Goal: Task Accomplishment & Management: Manage account settings

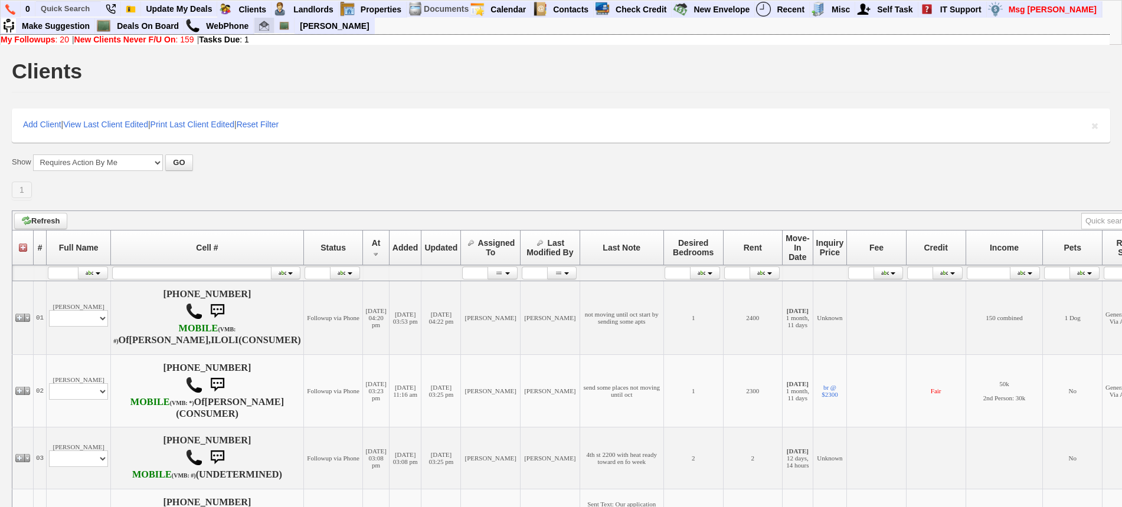
click at [267, 31] on link at bounding box center [264, 26] width 20 height 16
click at [81, 3] on input "text" at bounding box center [68, 8] width 65 height 15
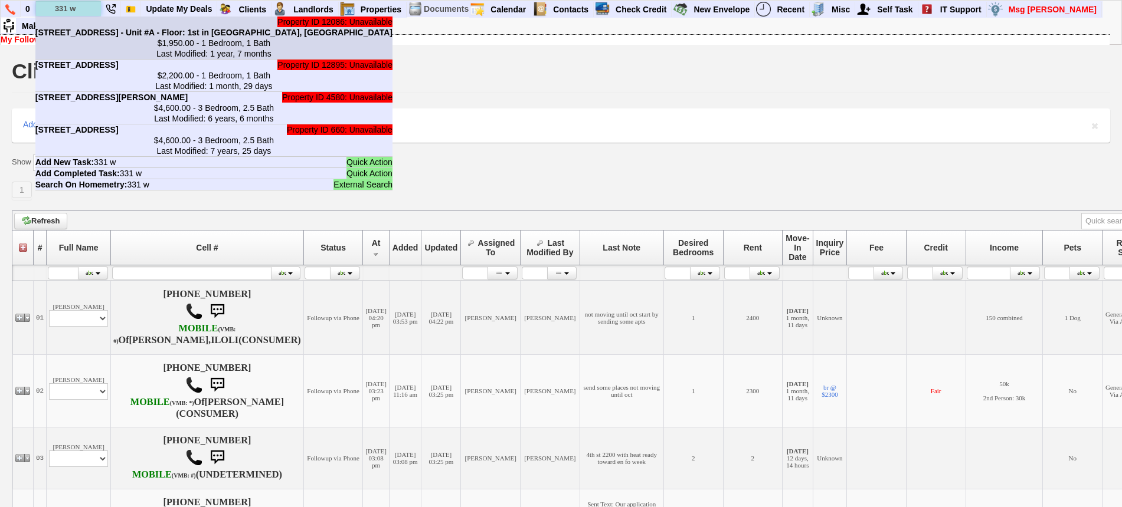
type input "331 w"
click at [60, 40] on center "$1,950.00 - 1 Bedroom, 1 Bath Last Modified: 1 year, 7 months" at bounding box center [213, 48] width 357 height 21
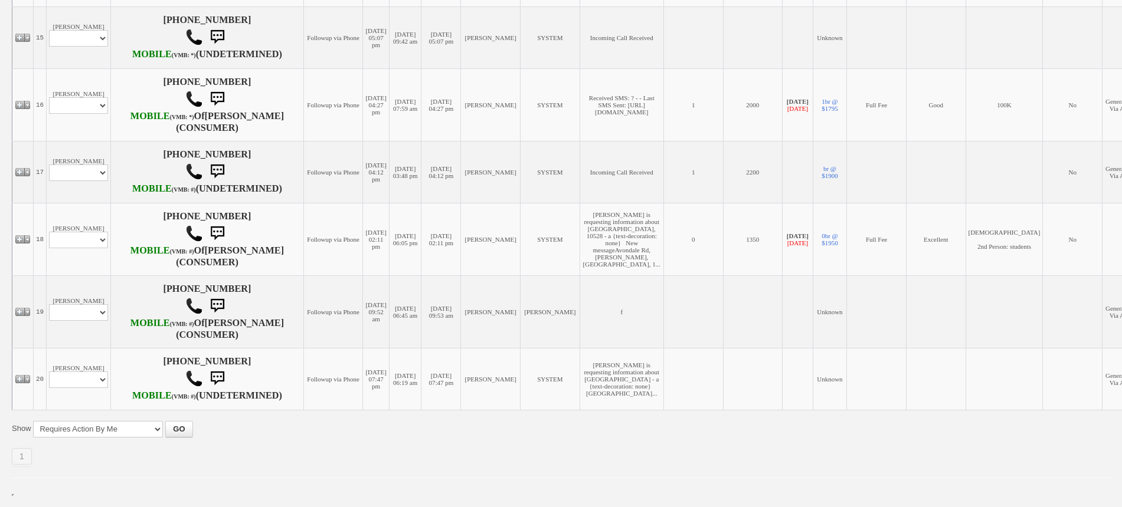
scroll to position [1443, 0]
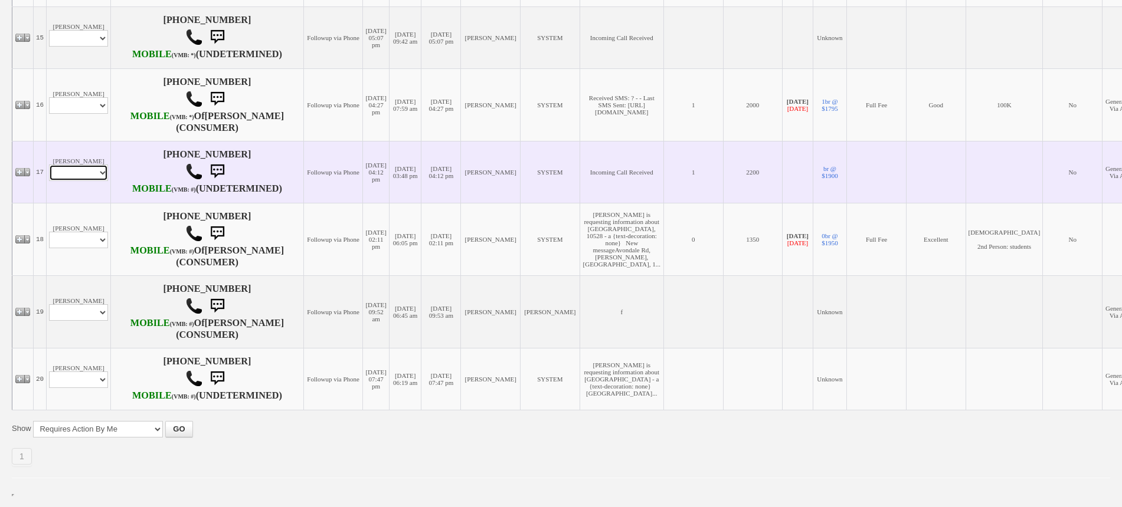
click at [83, 165] on select "Profile Edit Print Email Externally (Will Not Be Tracked In CRM) Closed Deals" at bounding box center [78, 173] width 59 height 17
select select "ChangeURL,/crm/custom/edit_client_form.php?redirect=%2Fcrm%2Fclients.php&id=166…"
click at [49, 165] on select "Profile Edit Print Email Externally (Will Not Be Tracked In CRM) Closed Deals" at bounding box center [78, 173] width 59 height 17
select select
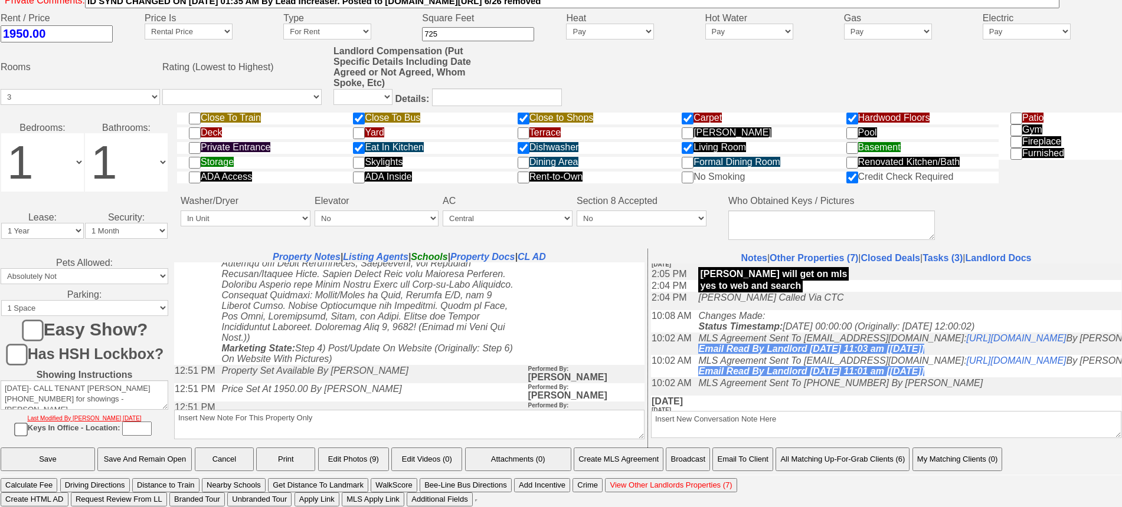
scroll to position [516, 0]
click at [911, 257] on link "Closed Deals" at bounding box center [890, 258] width 59 height 10
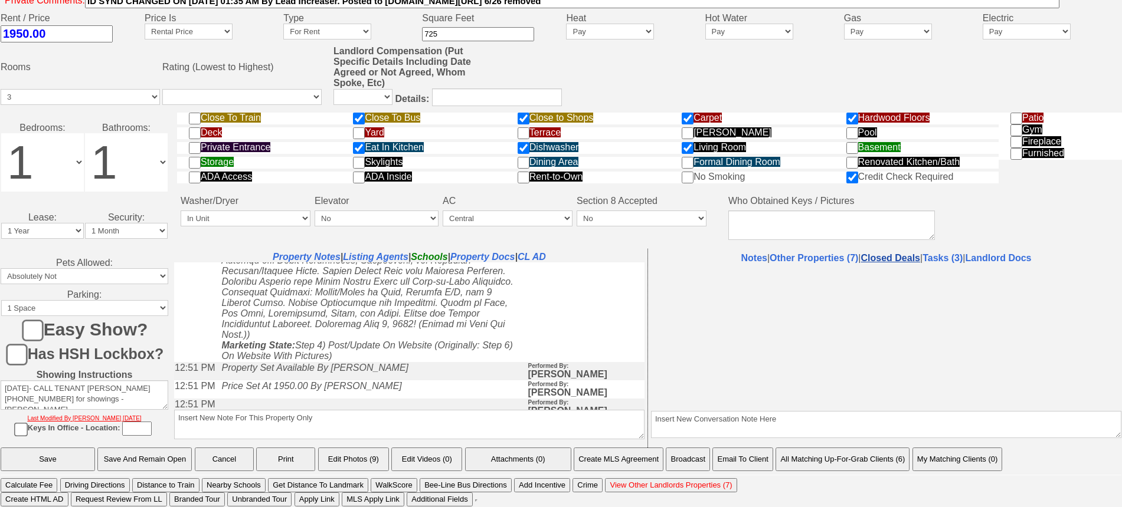
select select "50"
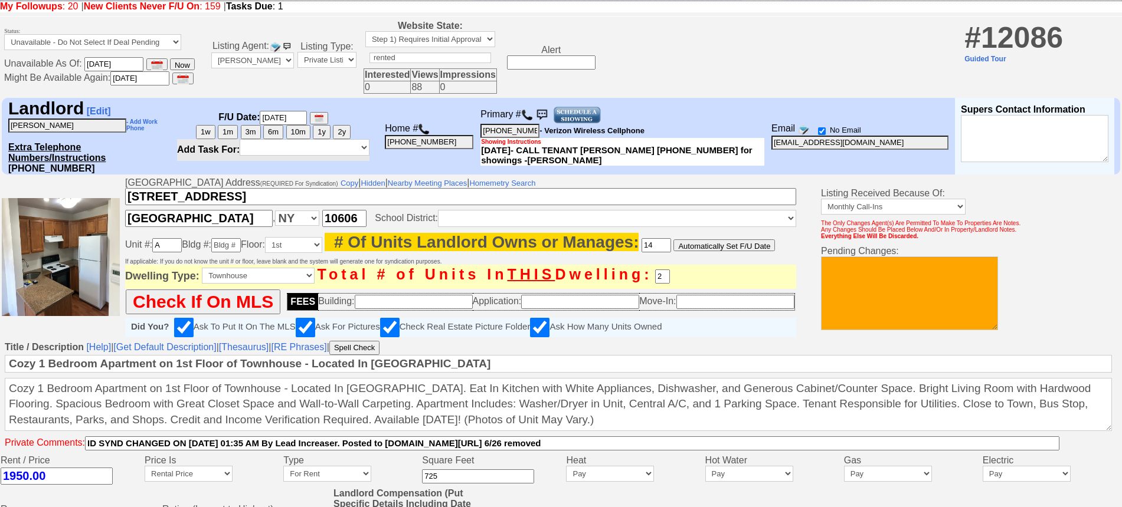
scroll to position [0, 0]
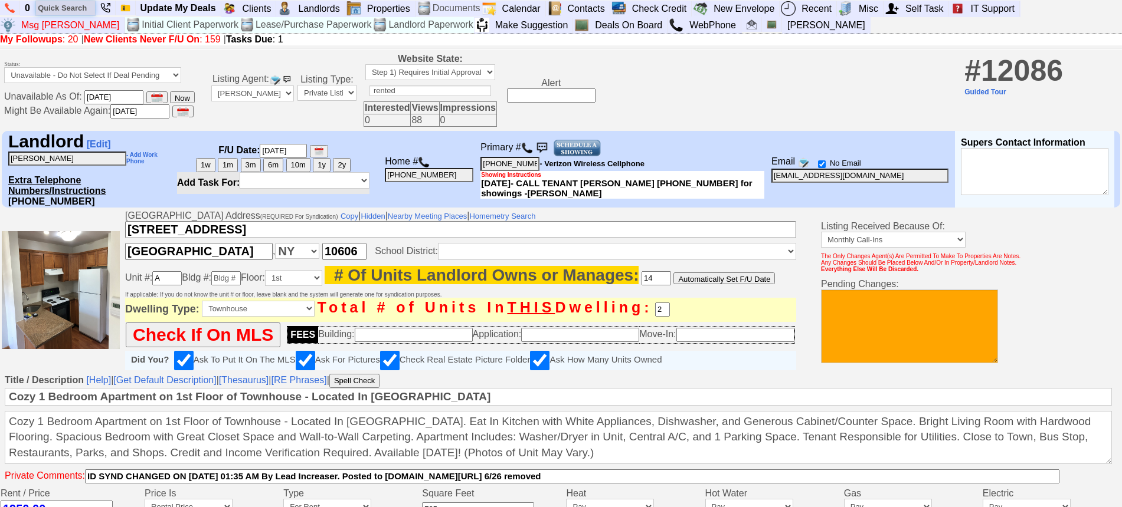
click at [86, 8] on input "text" at bounding box center [65, 8] width 59 height 15
click at [86, 8] on input "donna bit" at bounding box center [65, 8] width 59 height 15
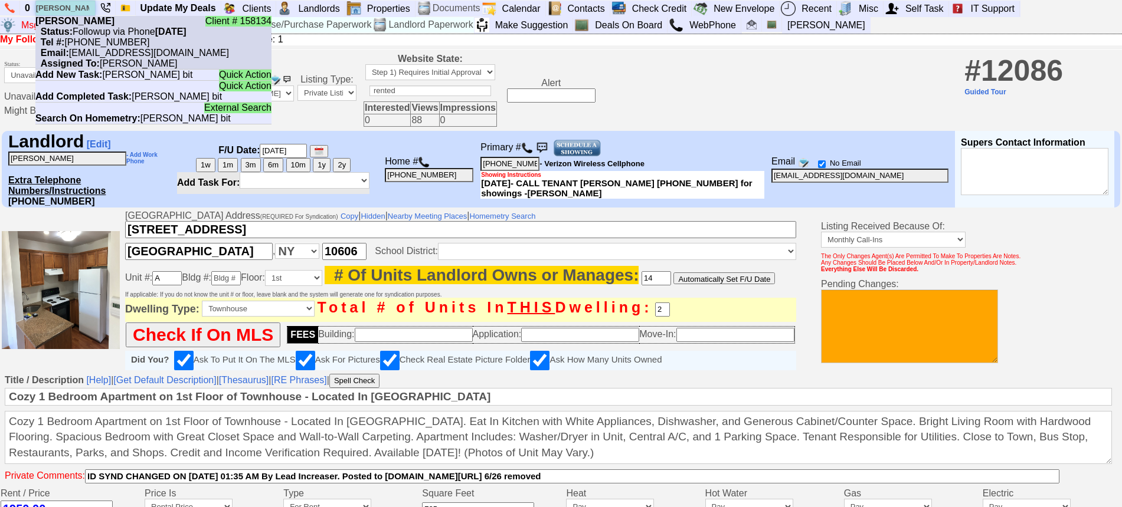
type input "donna bit"
click at [89, 28] on nobr "Status: Followup via Phone Saturday, September 6th, 2025" at bounding box center [110, 32] width 151 height 10
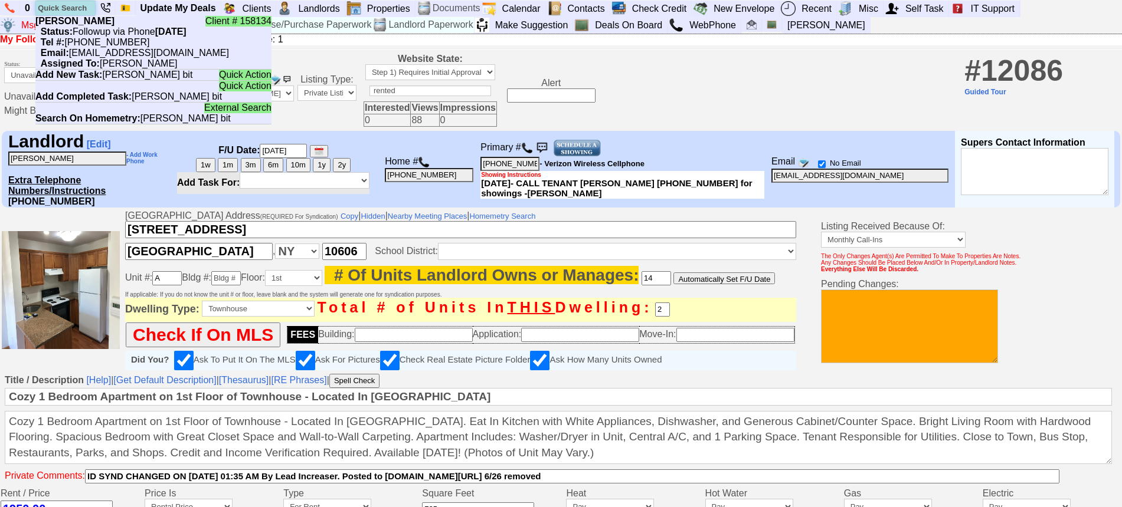
click at [70, 9] on input "text" at bounding box center [65, 8] width 59 height 15
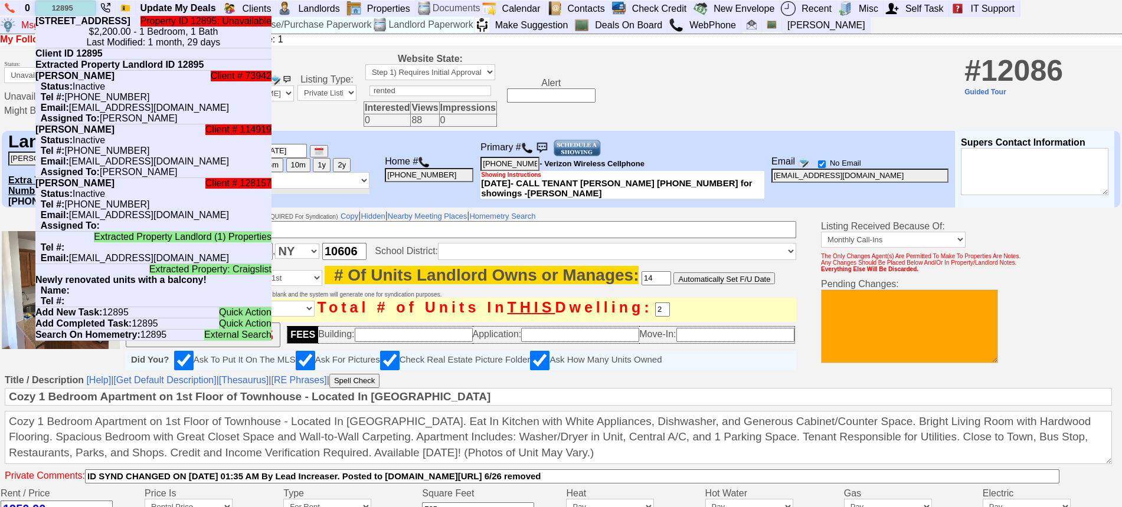
click at [85, 8] on input "12895" at bounding box center [65, 8] width 59 height 15
type input "12895"
click at [82, 26] on b "331 W Post Rd - Unit #A in White Plains, NY" at bounding box center [82, 21] width 95 height 10
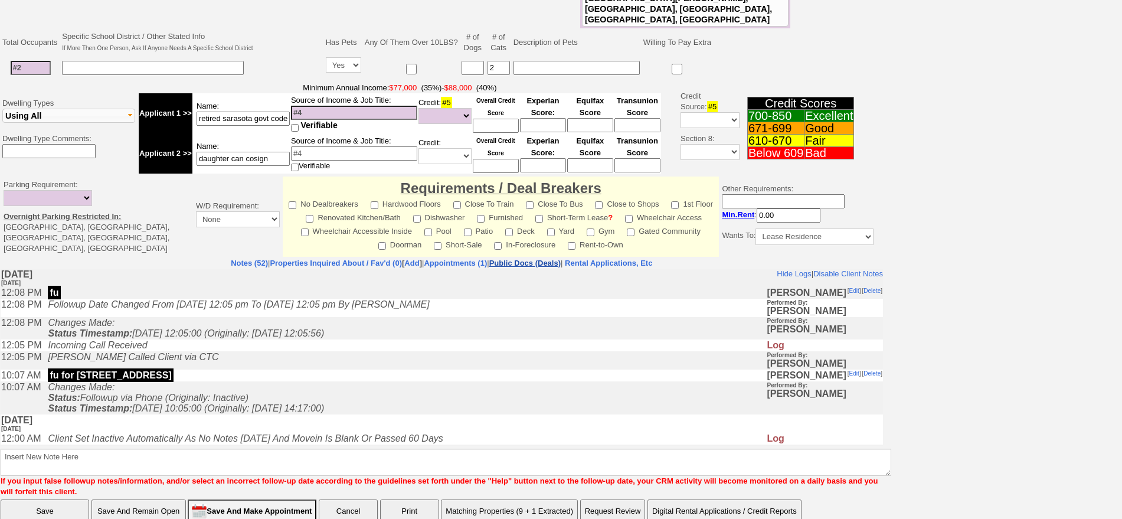
click at [561, 258] on link "Public Docs (Deals)" at bounding box center [524, 262] width 71 height 9
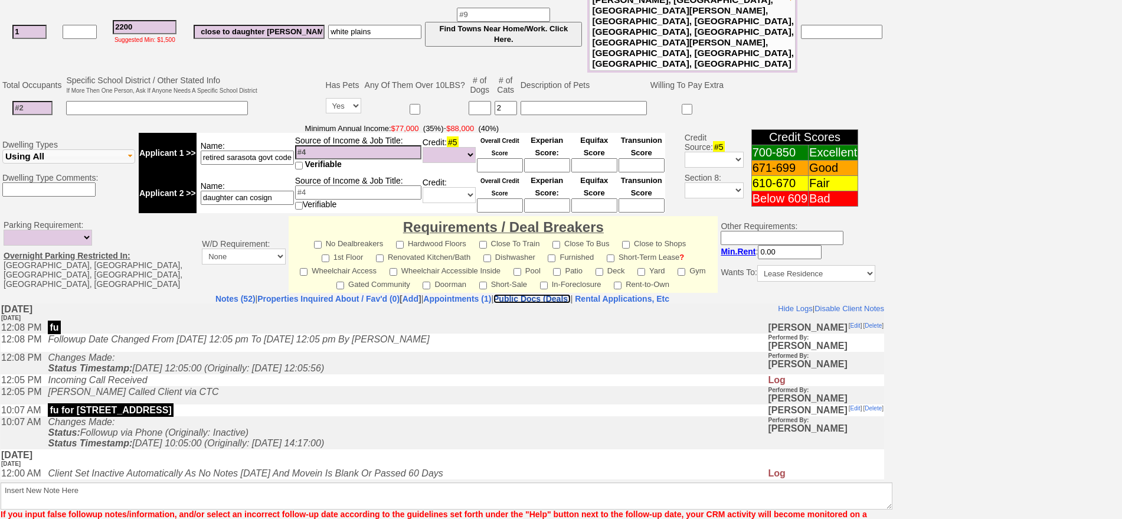
scroll to position [347, 0]
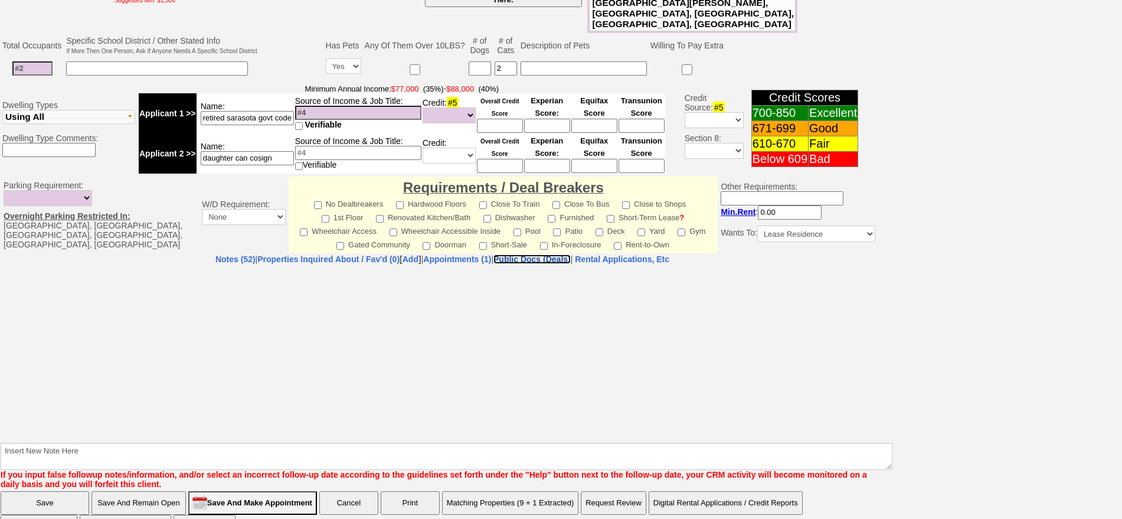
select select "50"
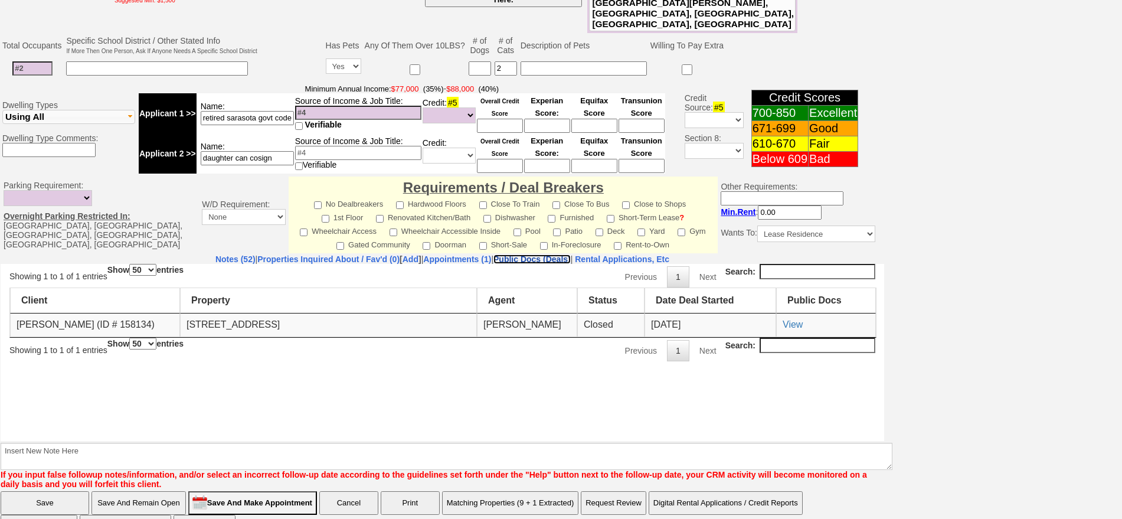
scroll to position [0, 0]
click at [804, 323] on td "View" at bounding box center [826, 325] width 100 height 24
click at [794, 320] on link "View" at bounding box center [792, 324] width 20 height 10
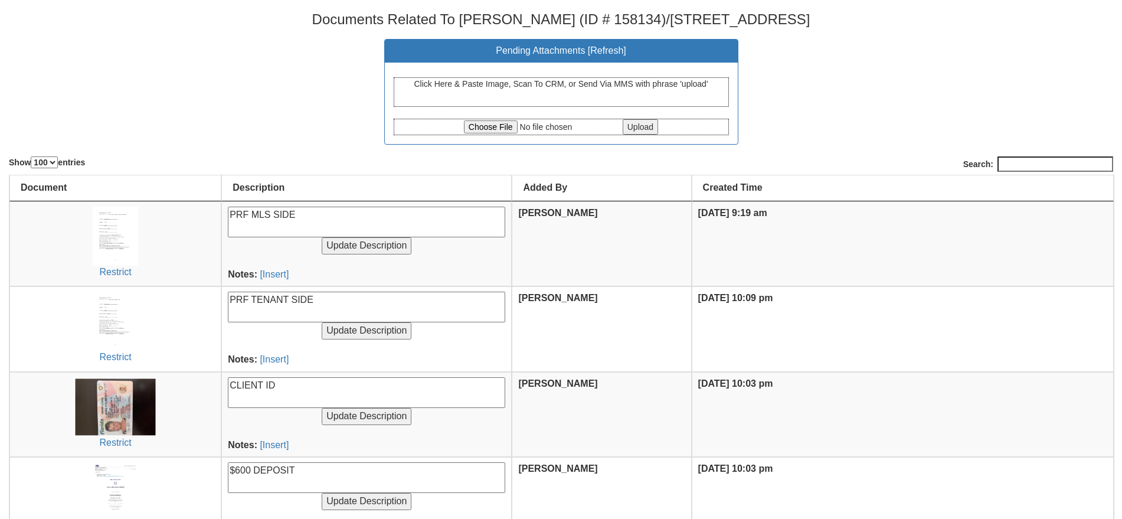
select select "100"
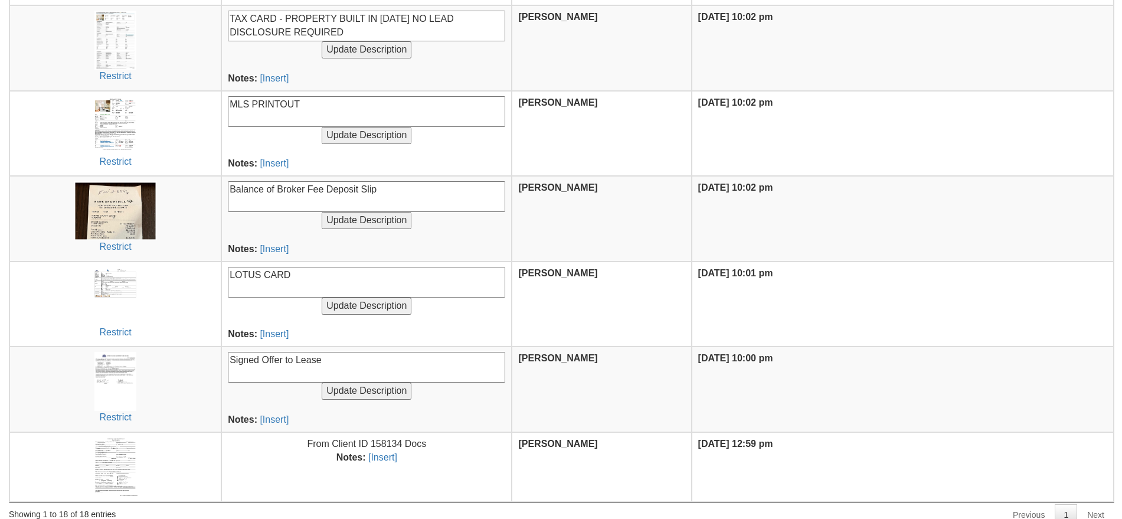
scroll to position [1226, 0]
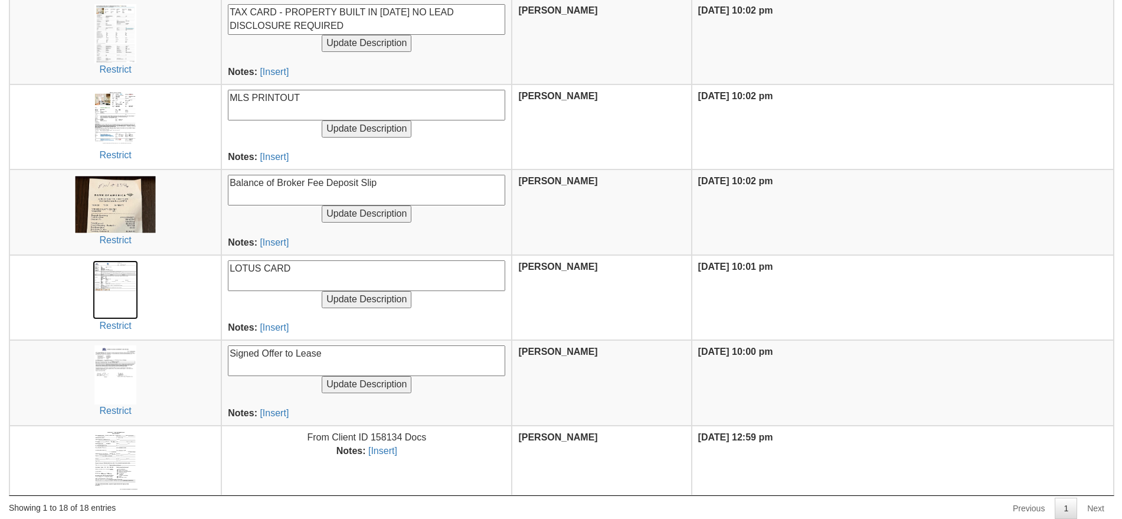
click at [107, 279] on img at bounding box center [115, 289] width 45 height 59
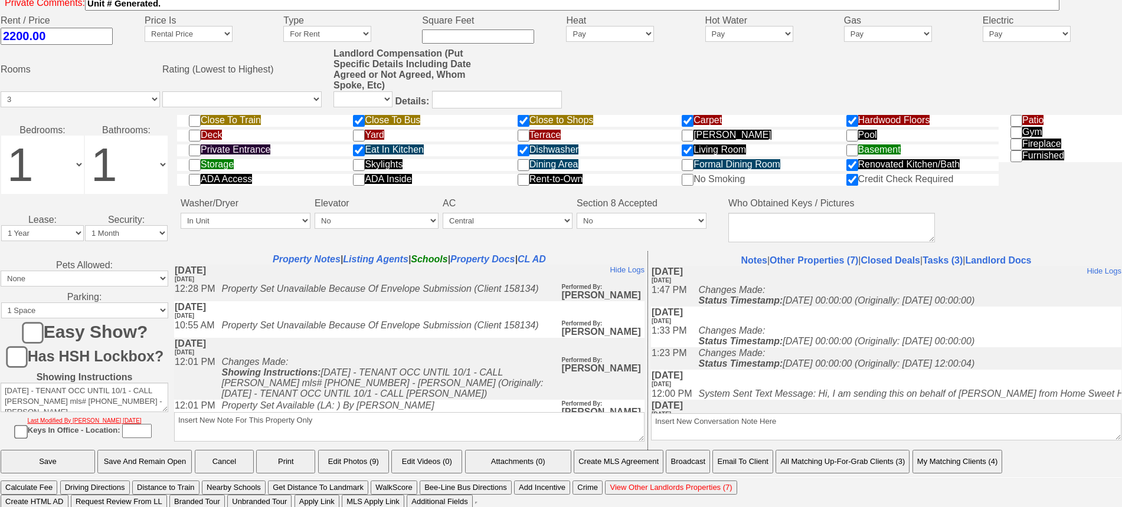
scroll to position [476, 0]
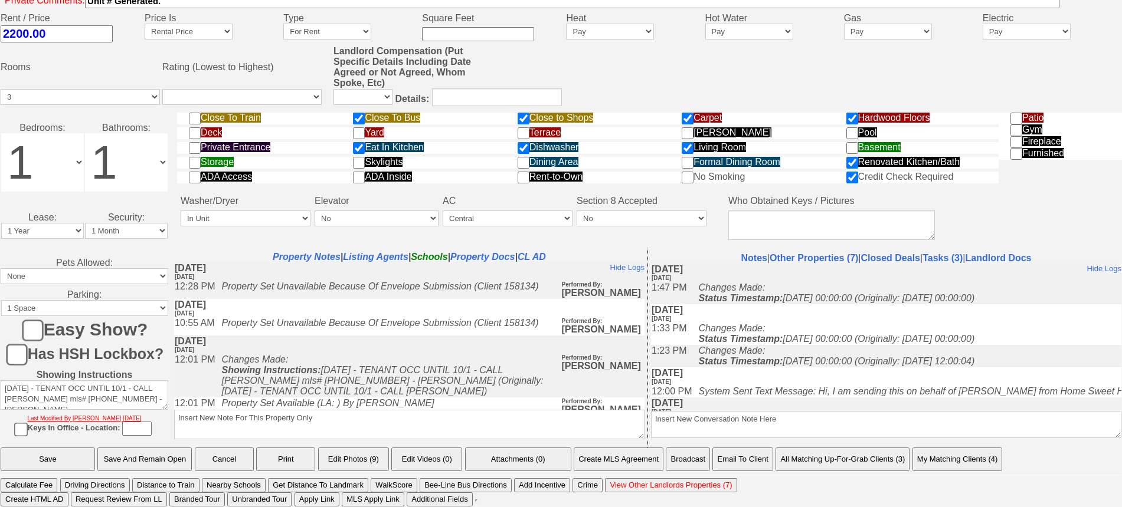
drag, startPoint x: 1132, startPoint y: 215, endPoint x: 1132, endPoint y: 449, distance: 234.3
click at [1121, 449] on html "0 Bookmark This Page Organize Update My Deals Clients Add New Client" at bounding box center [561, 15] width 1122 height 983
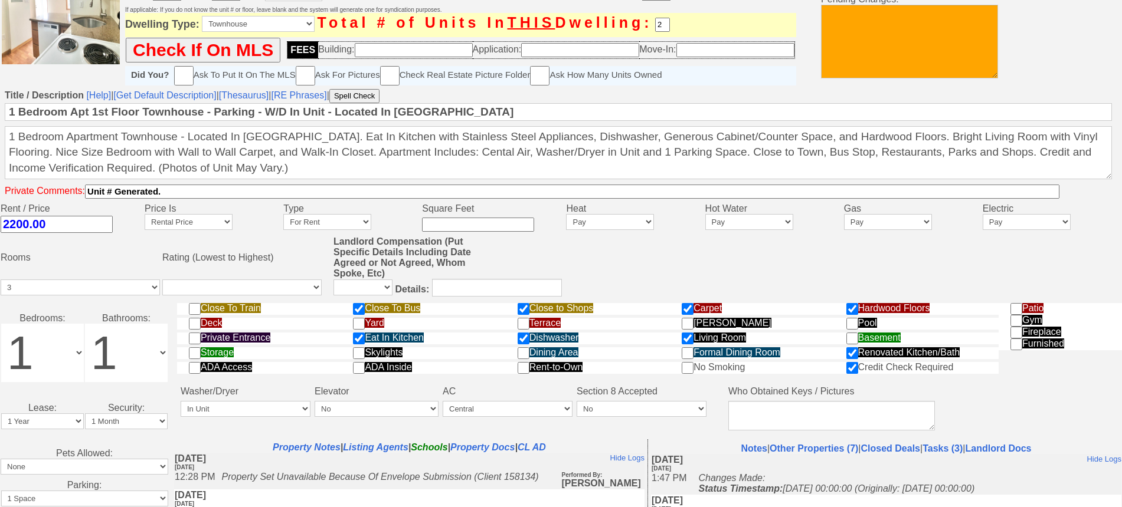
scroll to position [0, 0]
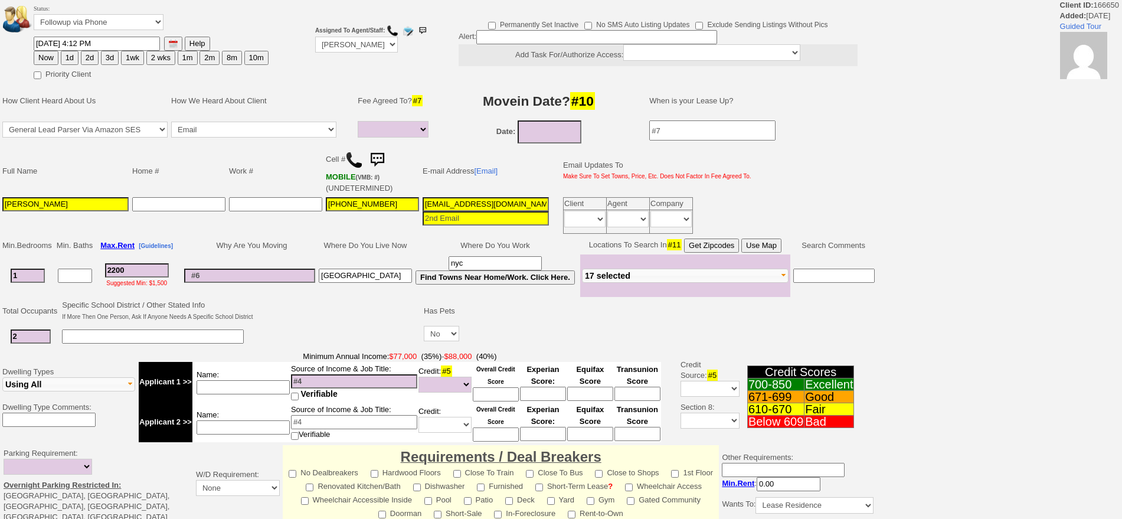
select select
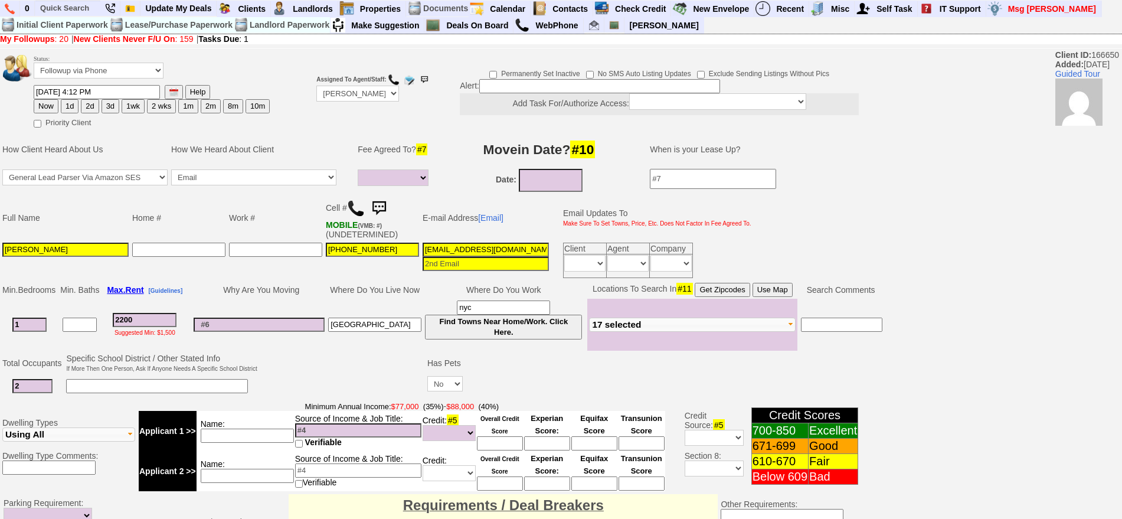
click at [104, 107] on button "3d" at bounding box center [110, 106] width 18 height 14
type input "08/22/2025 09:03 AM"
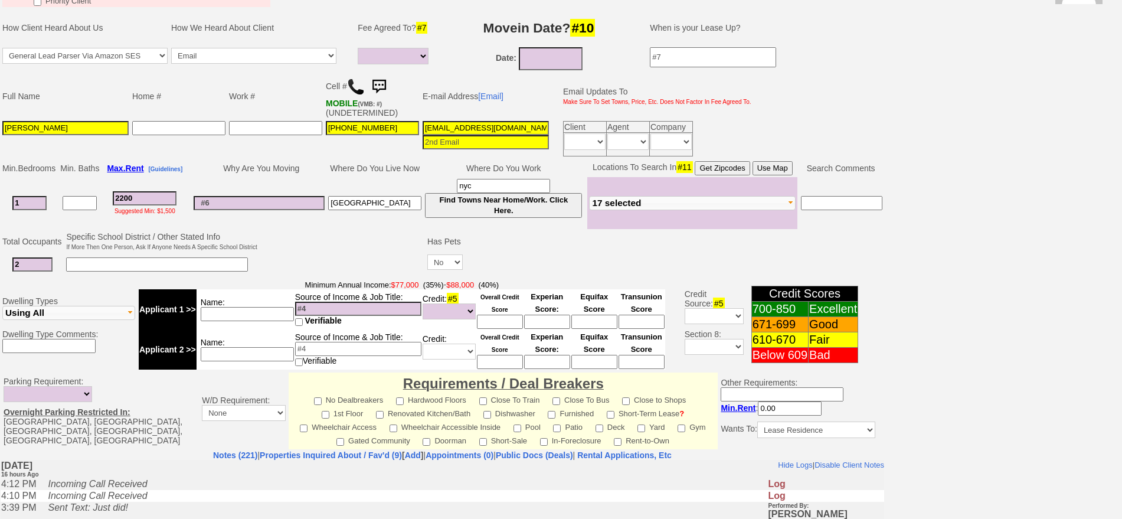
scroll to position [154, 0]
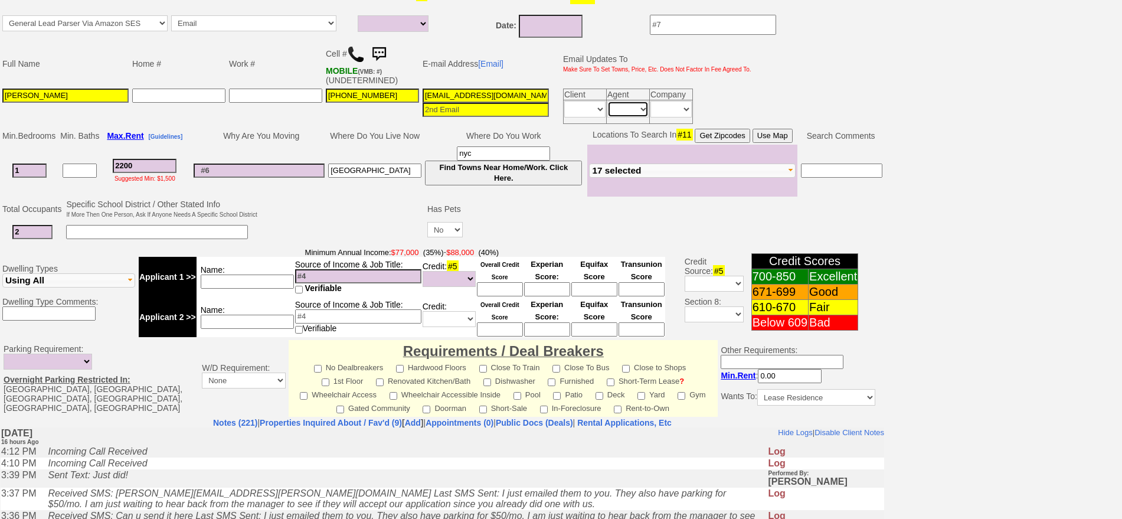
click at [631, 112] on select "Immediately Daily" at bounding box center [627, 109] width 41 height 17
select select "Immediately"
click at [607, 101] on select "Immediately Daily" at bounding box center [627, 109] width 41 height 17
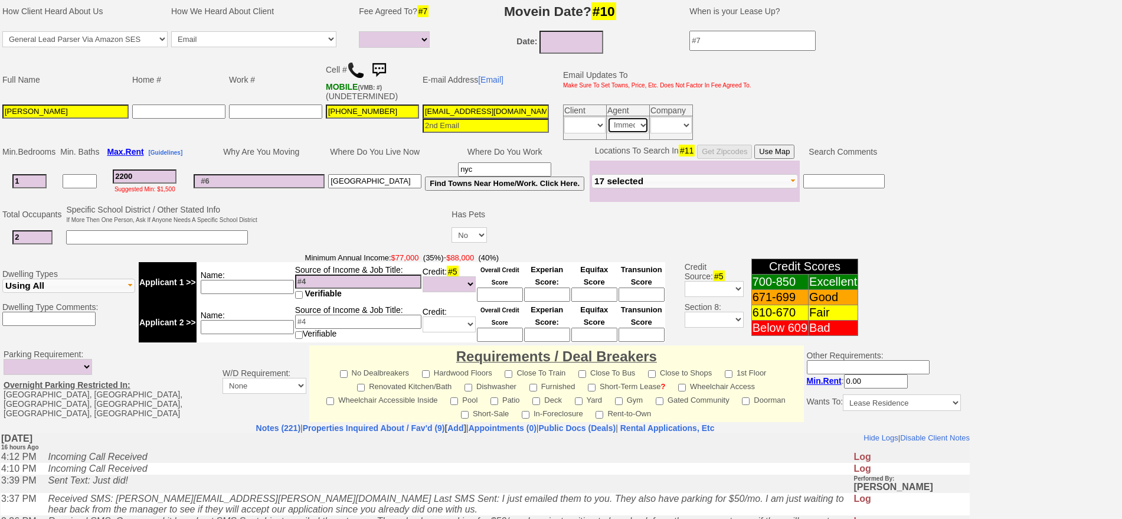
scroll to position [331, 0]
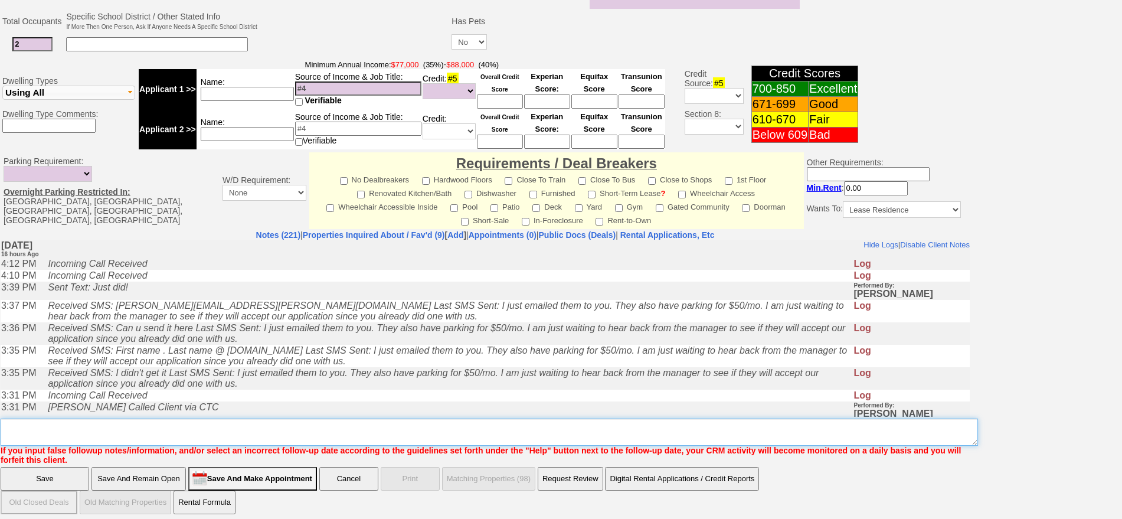
click at [714, 431] on textarea "Insert New Note Here" at bounding box center [489, 431] width 977 height 27
type textarea "f"
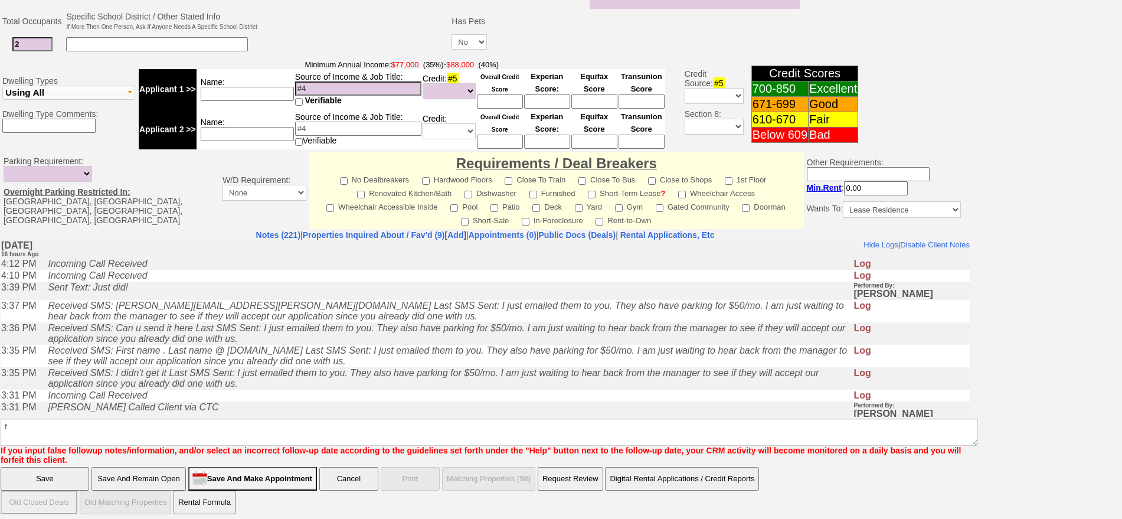
click input "Save" at bounding box center [45, 479] width 89 height 24
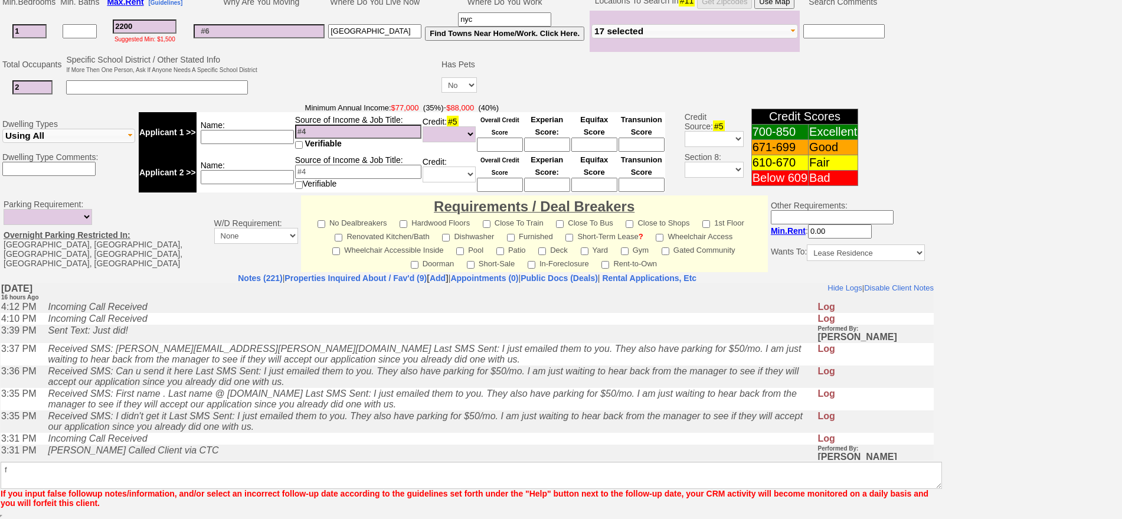
scroll to position [288, 0]
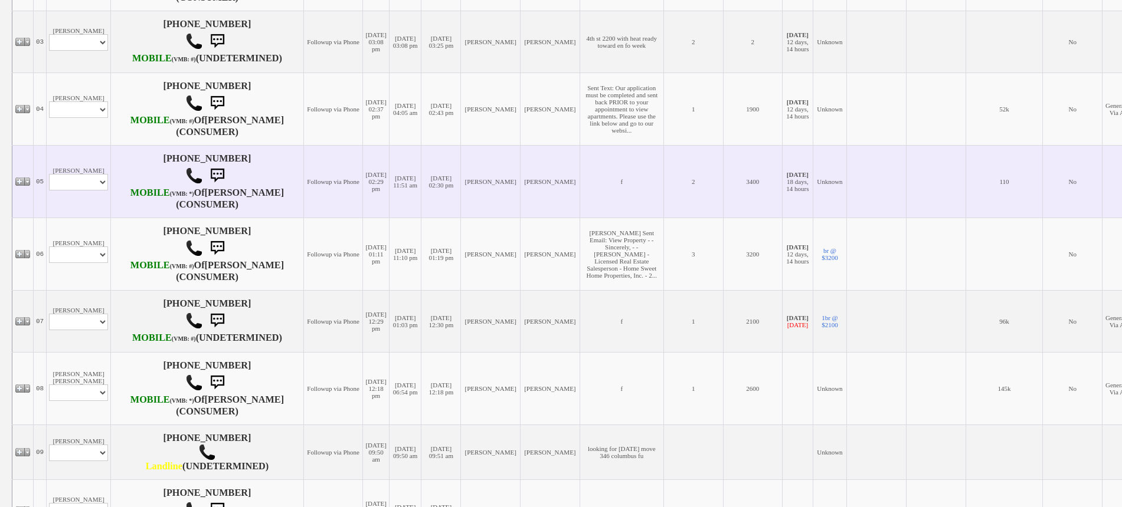
scroll to position [443, 0]
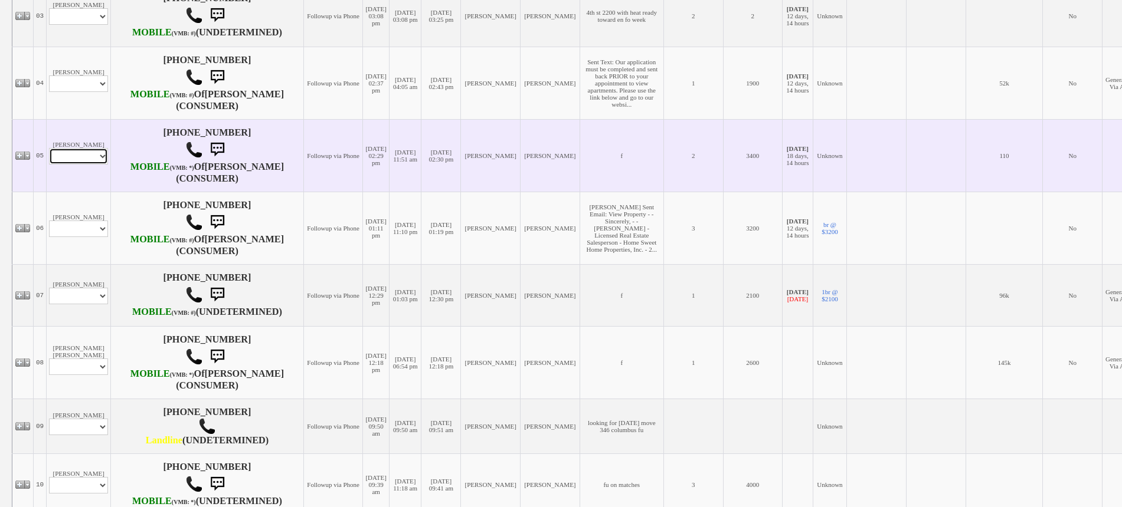
click at [80, 165] on select "Profile Edit Print Email Externally (Will Not Be Tracked In CRM) Closed Deals" at bounding box center [78, 156] width 59 height 17
select select "ChangeURL,/crm/custom/edit_client_form.php?redirect=%2Fcrm%2Fclients.php&id=165…"
click at [49, 165] on select "Profile Edit Print Email Externally (Will Not Be Tracked In CRM) Closed Deals" at bounding box center [78, 156] width 59 height 17
select select
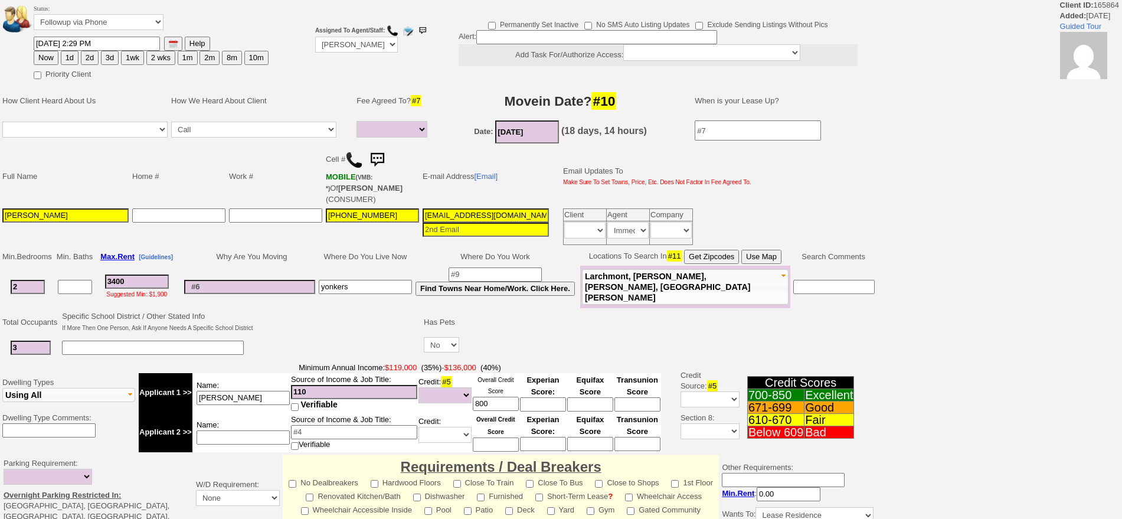
select select
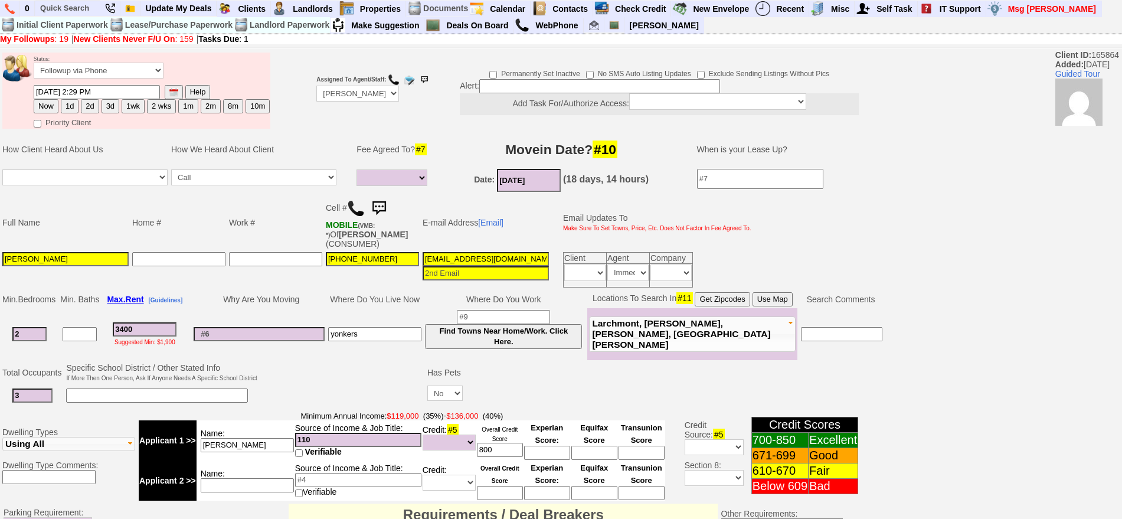
click at [384, 201] on img at bounding box center [379, 209] width 24 height 24
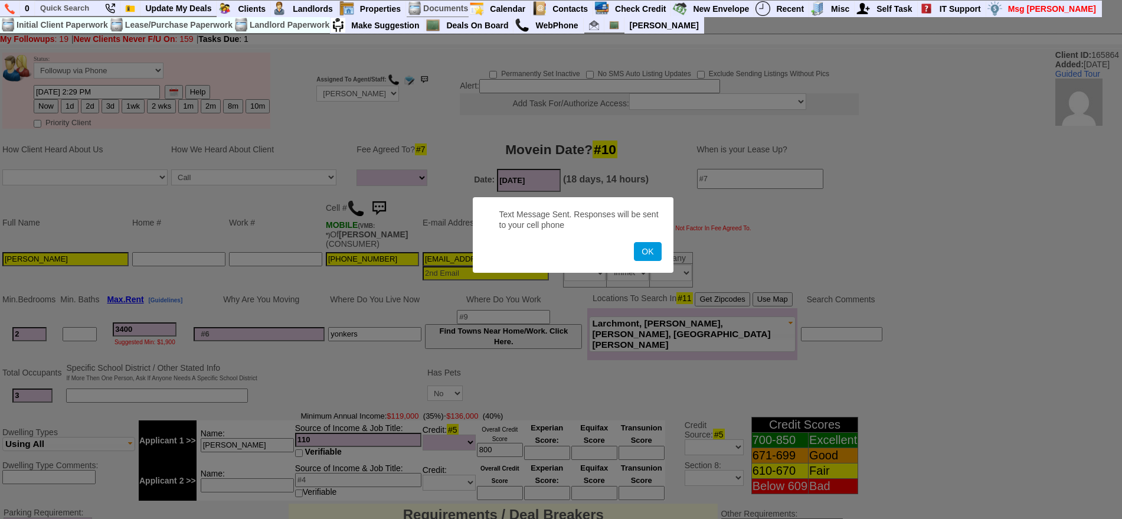
click at [634, 242] on button "OK" at bounding box center [647, 251] width 27 height 19
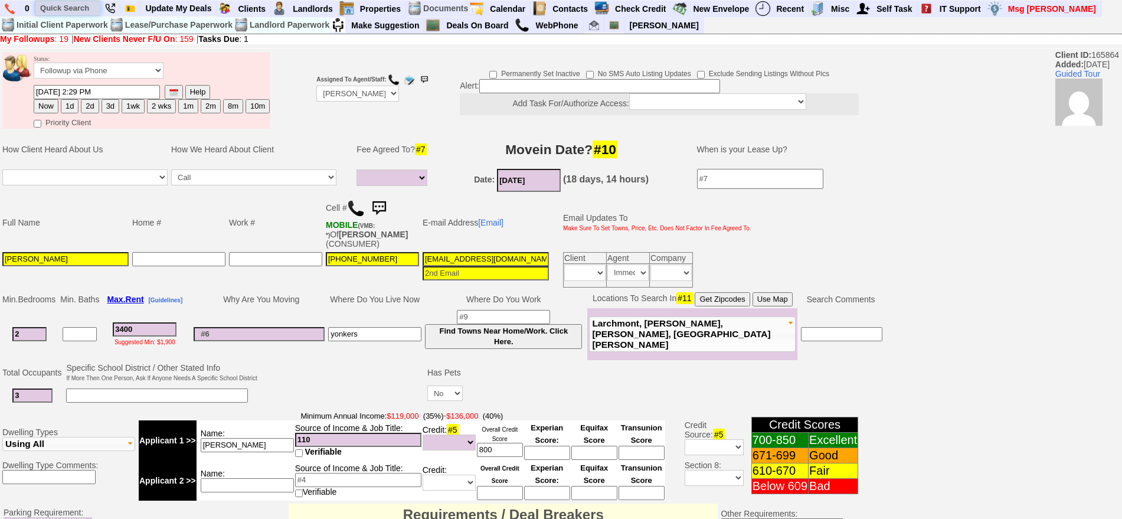
click at [83, 1] on input "text" at bounding box center [67, 8] width 65 height 15
paste input "914) 316-6907"
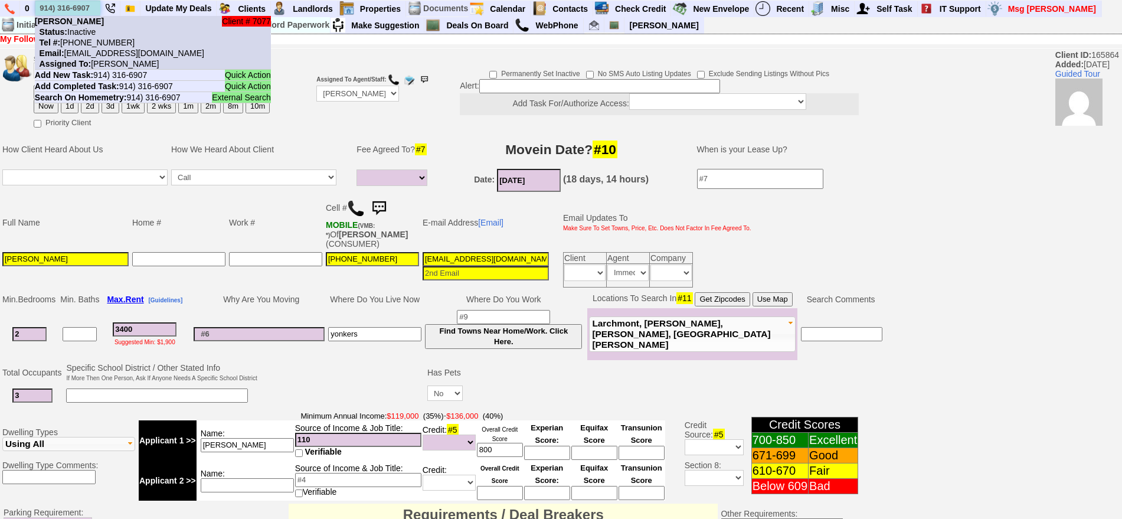
type input "914) 316-6907"
click at [99, 21] on li "Client # 7077 Tom Militana Status: Inactive Tel #: 914-316-6907 Email: tommilit…" at bounding box center [153, 43] width 236 height 54
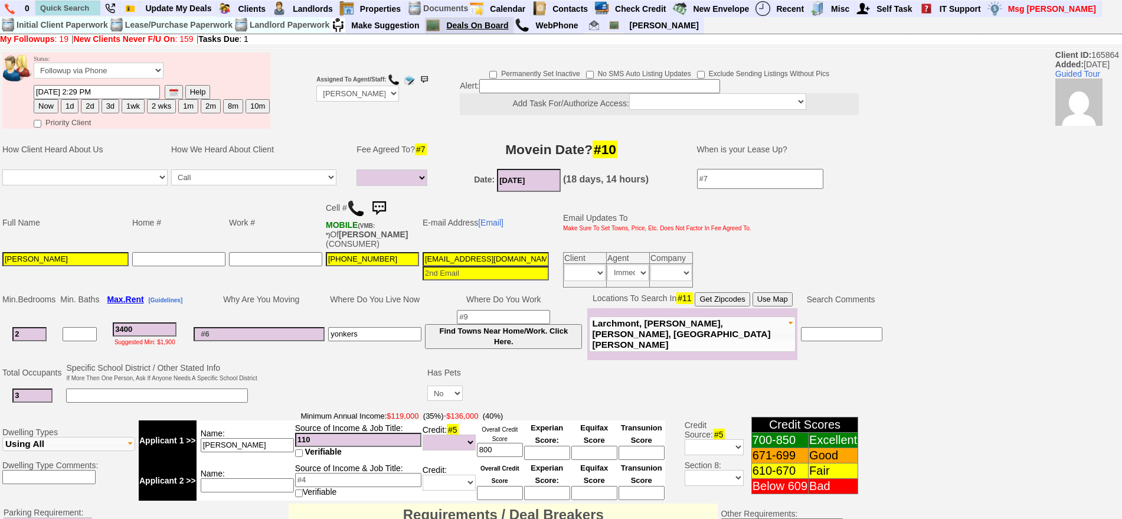
click at [460, 24] on link "Deals On Board" at bounding box center [477, 25] width 72 height 15
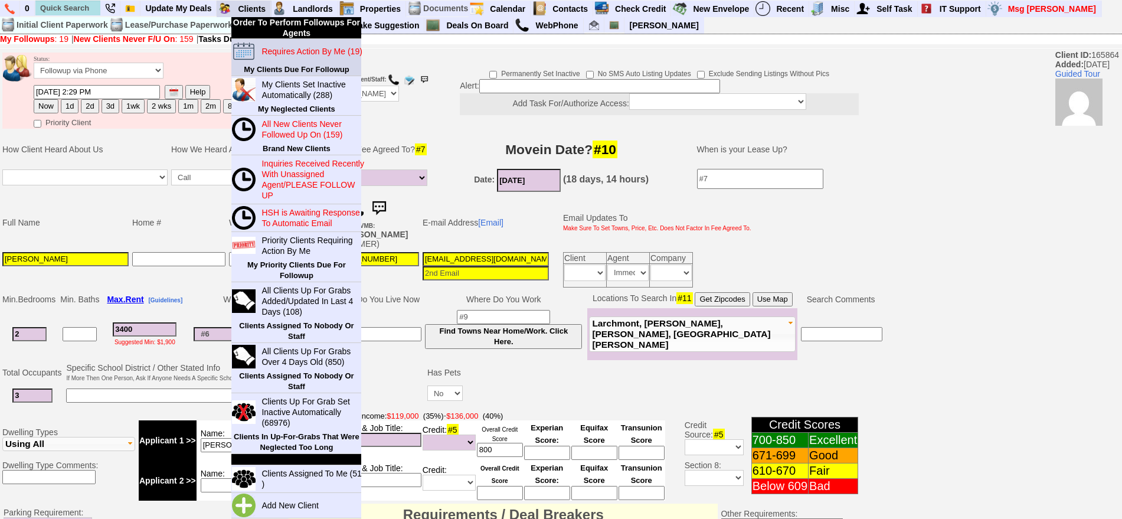
click at [289, 50] on blink "Requires Action By Me (19)" at bounding box center [311, 51] width 100 height 9
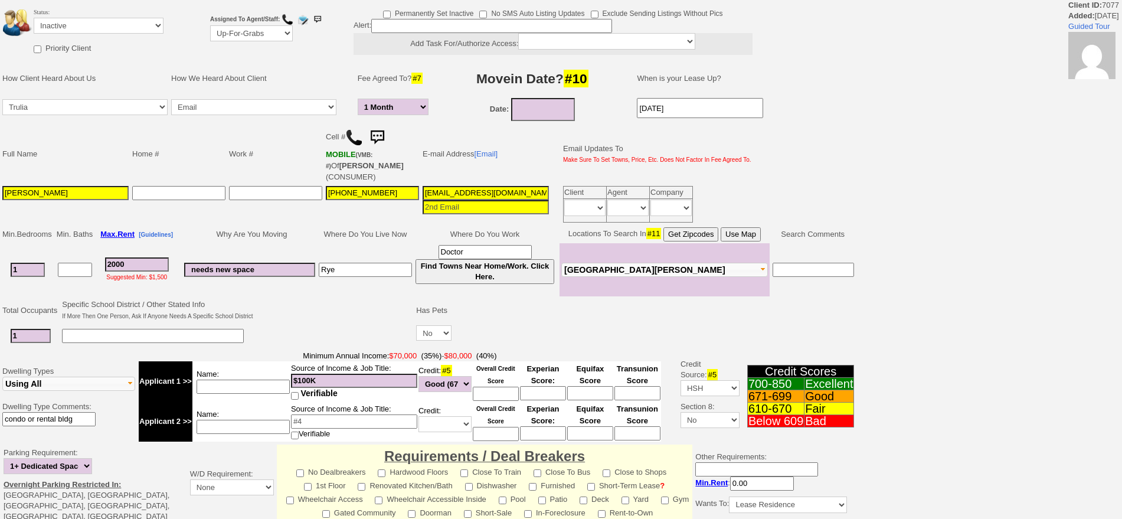
select select "1 Month"
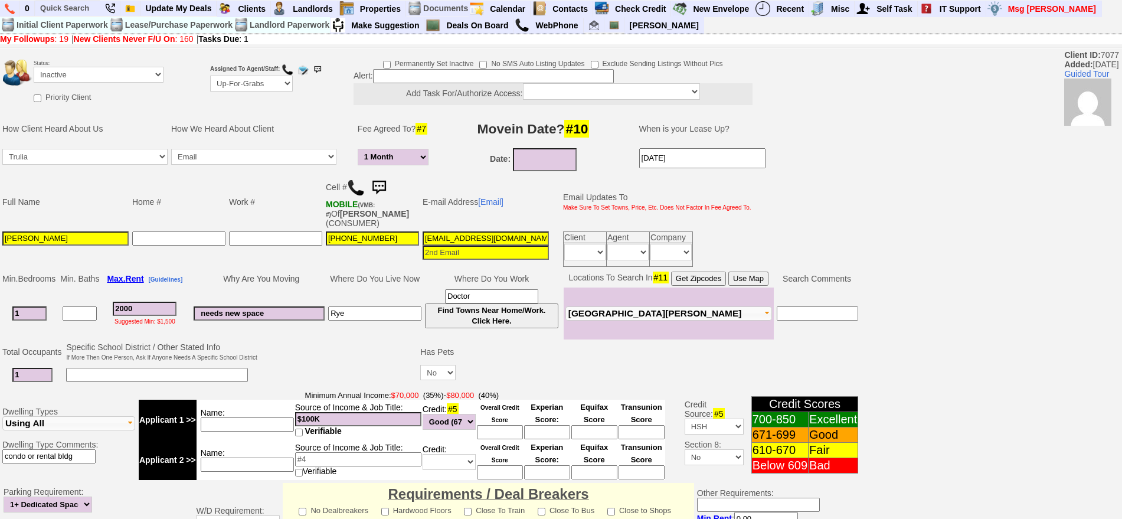
click at [231, 73] on td "Assigned To Agent/Staff: Up-For-Grabs ***** STAFF ***** Bob Bruno 914-419-3579 …" at bounding box center [251, 80] width 86 height 59
click at [237, 82] on select "Up-For-Grabs ***** STAFF ***** Bob Bruno 914-419-3579 Cristy Liberto 914-486-10…" at bounding box center [251, 84] width 83 height 16
select select "148"
click at [210, 76] on select "Up-For-Grabs ***** STAFF ***** Bob Bruno 914-419-3579 Cristy Liberto 914-486-10…" at bounding box center [251, 84] width 83 height 16
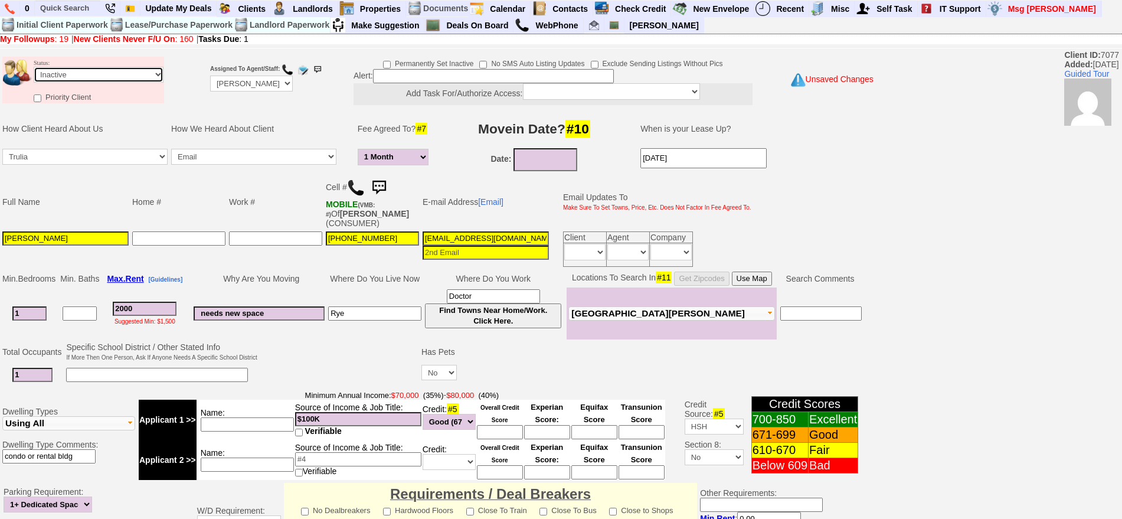
click at [101, 68] on select "Followup via Phone Followup via Email Followup When Section 8 Property Found De…" at bounding box center [99, 75] width 130 height 16
select select "Followup via Phone"
click at [34, 67] on select "Followup via Phone Followup via Email Followup When Section 8 Property Found De…" at bounding box center [99, 75] width 130 height 16
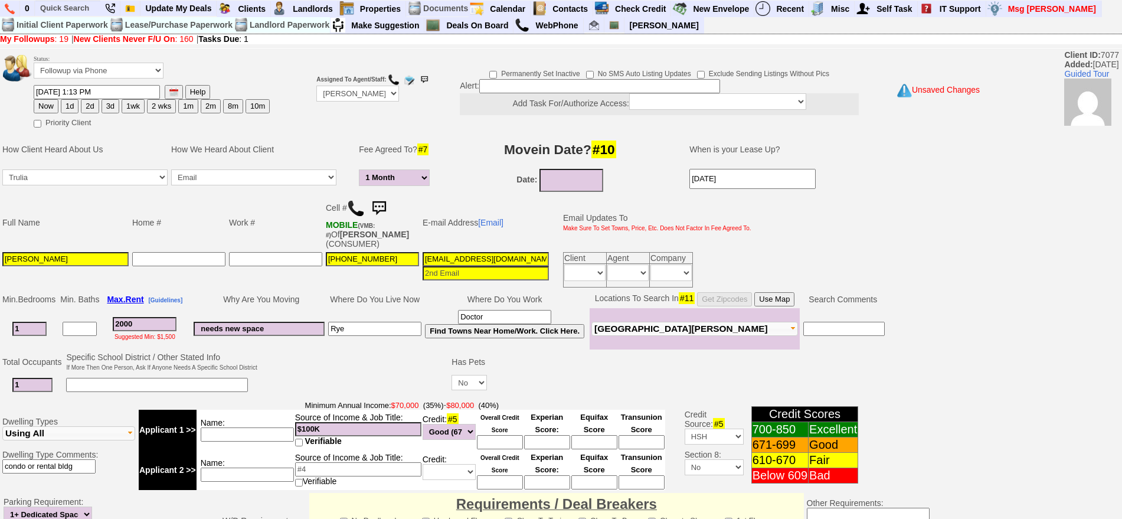
click at [41, 103] on button "Now" at bounding box center [46, 106] width 25 height 14
type input "08/19/2025 09:10 AM"
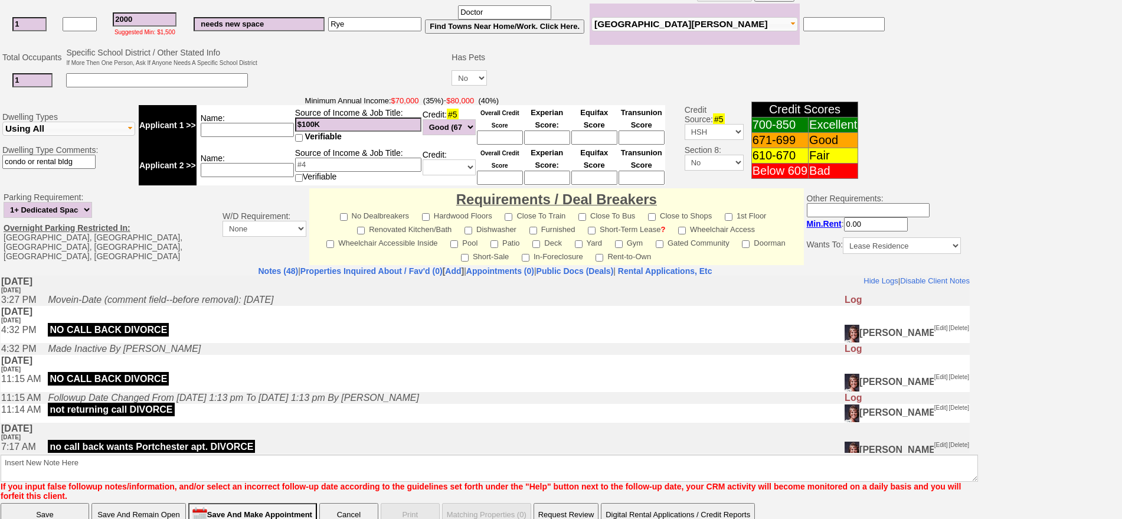
scroll to position [340, 0]
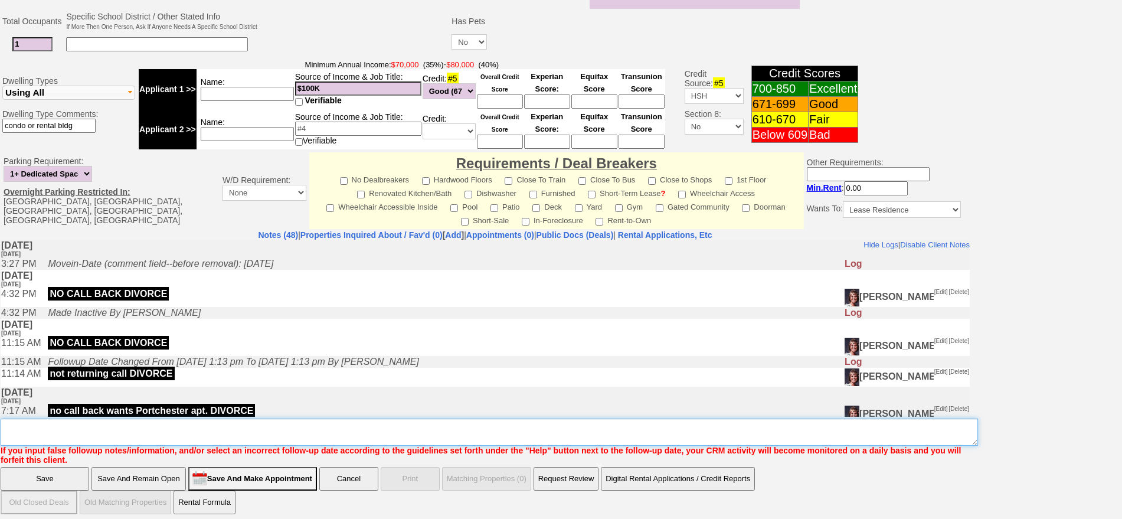
click at [577, 418] on textarea "Insert New Note Here" at bounding box center [489, 431] width 977 height 27
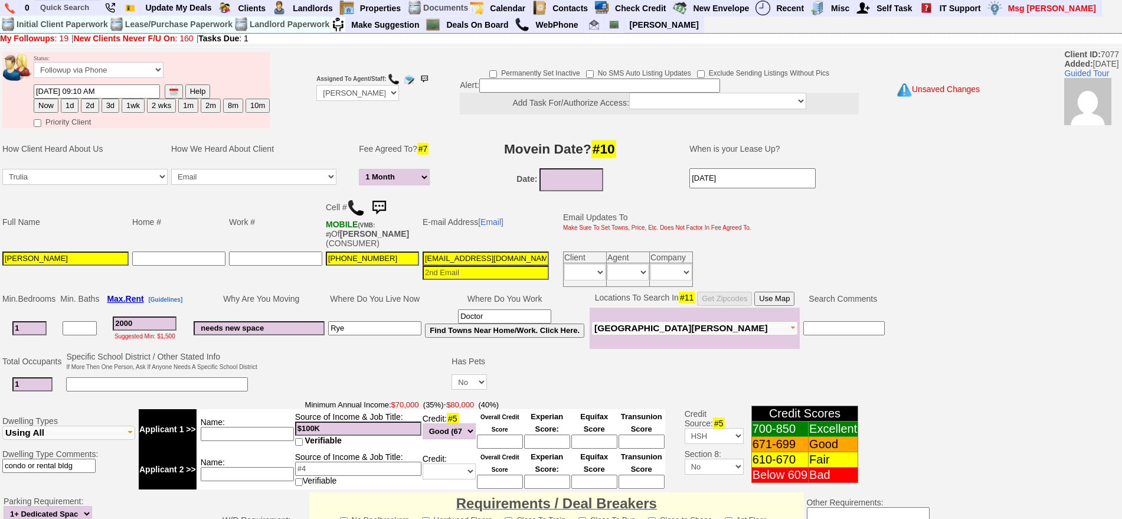
scroll to position [0, 0]
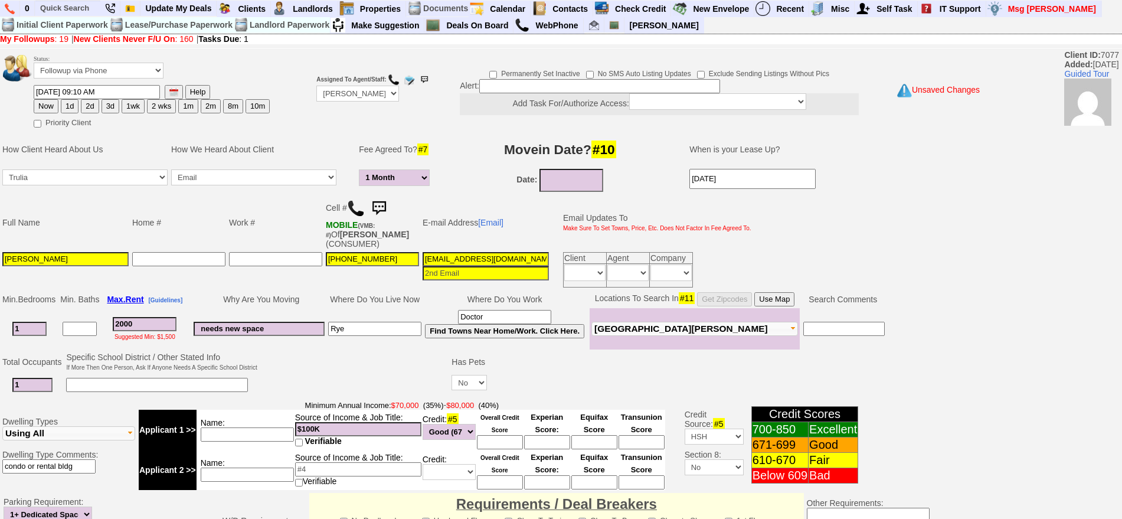
type textarea "123 mamaroneck ld fu"
click at [46, 106] on button "Now" at bounding box center [46, 106] width 25 height 14
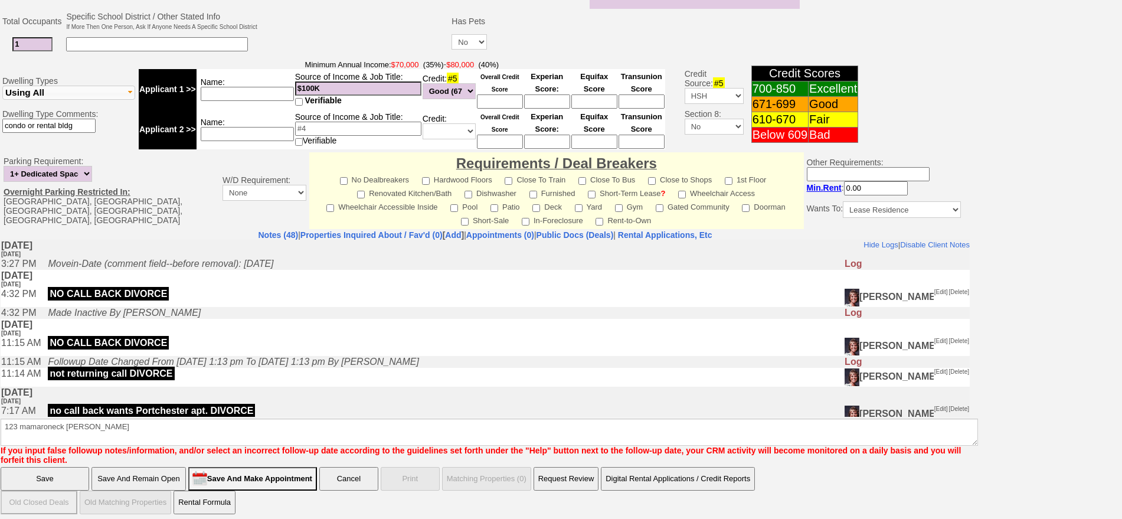
click at [71, 470] on input "Save" at bounding box center [45, 479] width 89 height 24
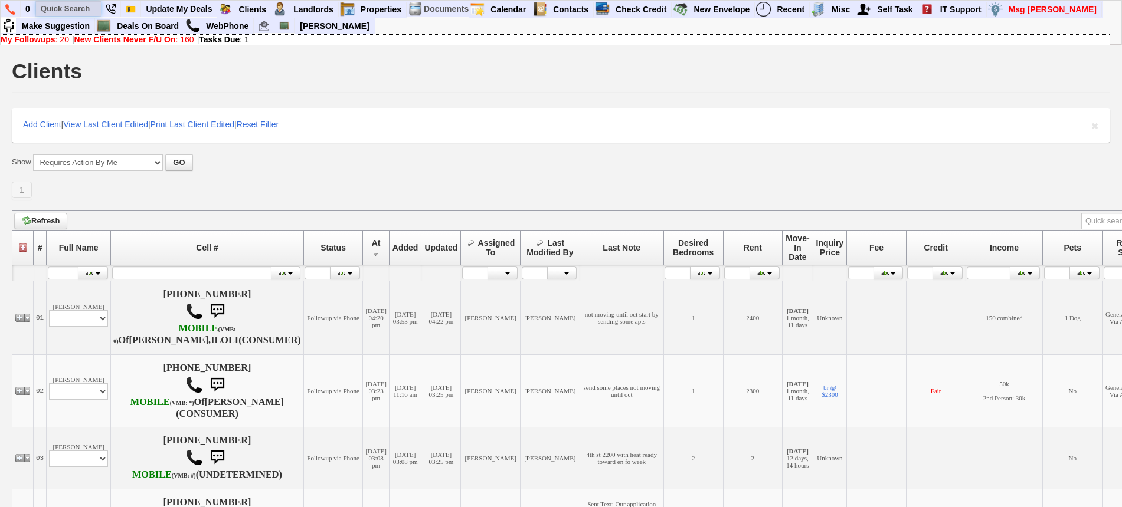
click at [65, 8] on input "text" at bounding box center [68, 8] width 65 height 15
click at [88, 7] on input "111 lincoln" at bounding box center [68, 8] width 65 height 15
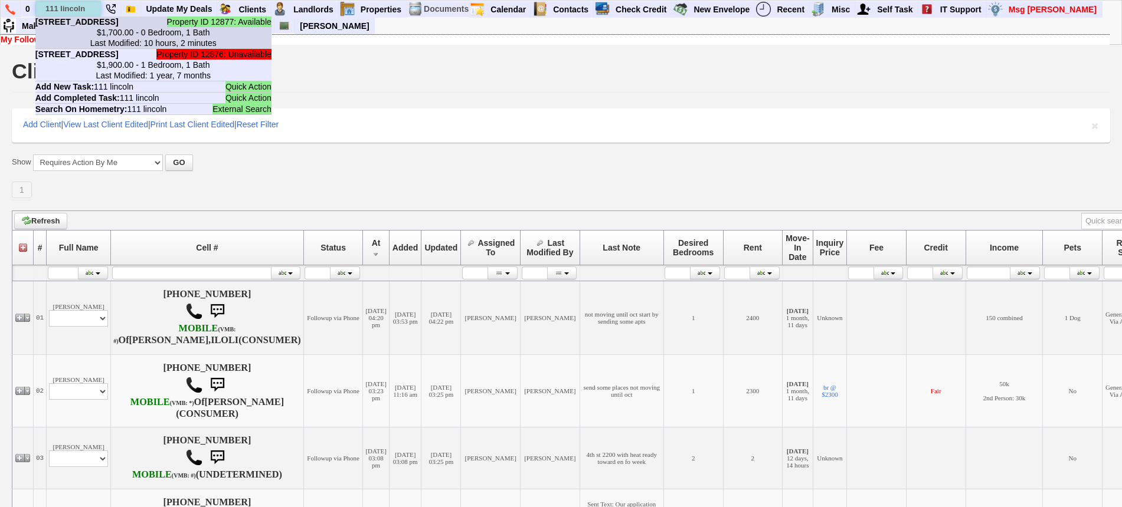
type input "111 lincoln"
click at [94, 27] on b "111 Lincoln Ave - Unit #B - Floor: 1st in Pelham, NY" at bounding box center [76, 21] width 83 height 9
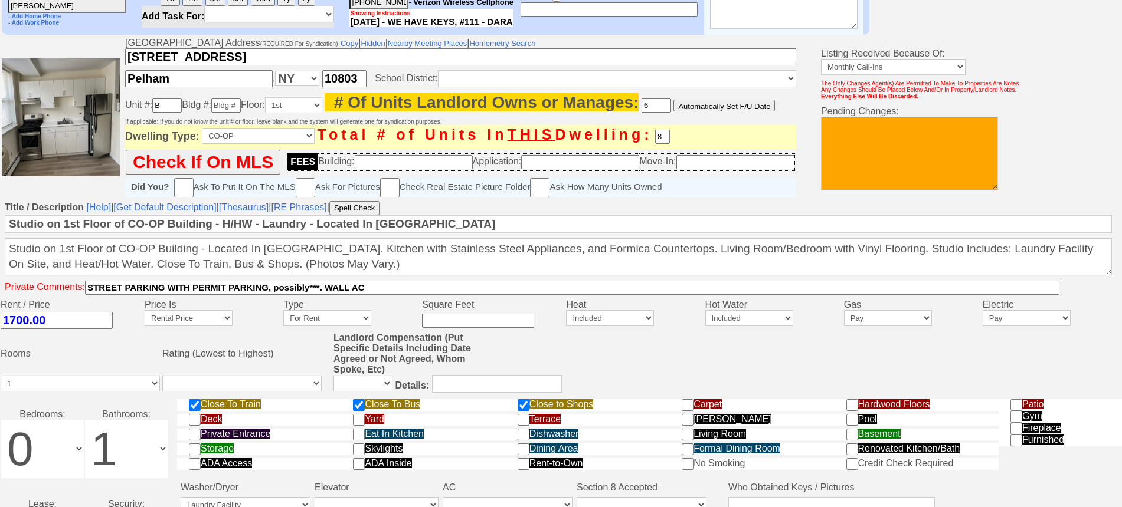
scroll to position [7, 0]
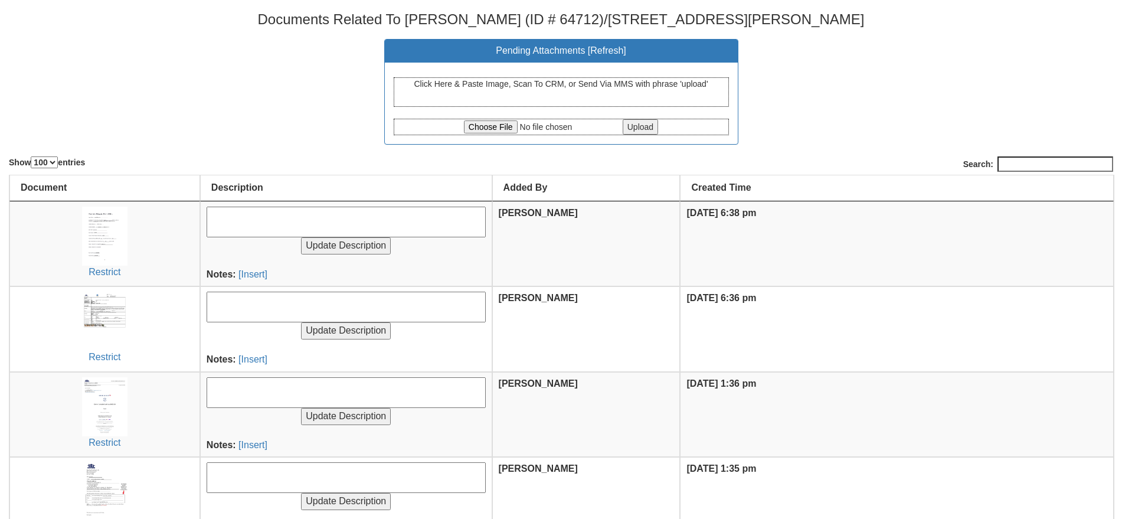
select select "100"
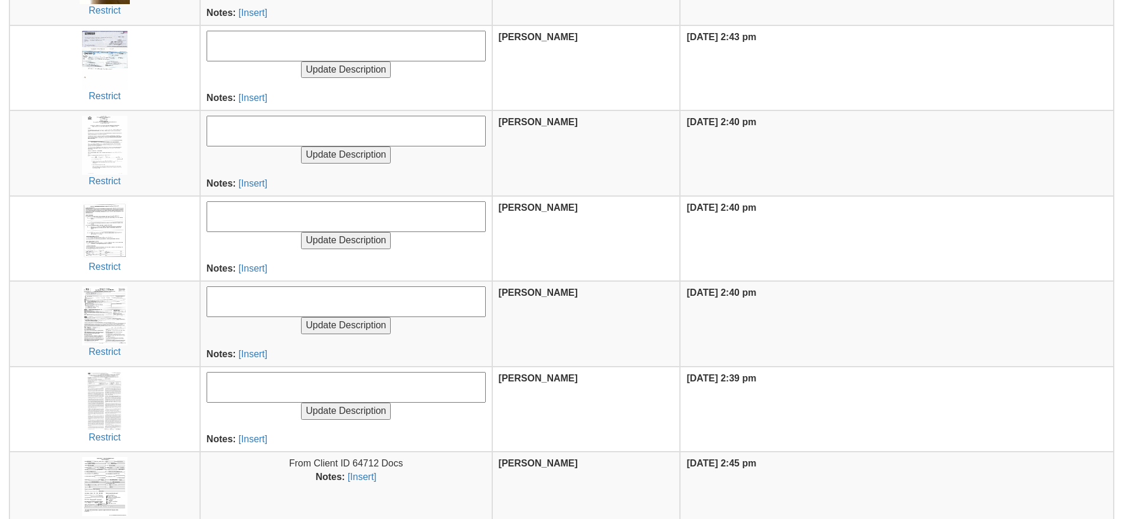
scroll to position [971, 0]
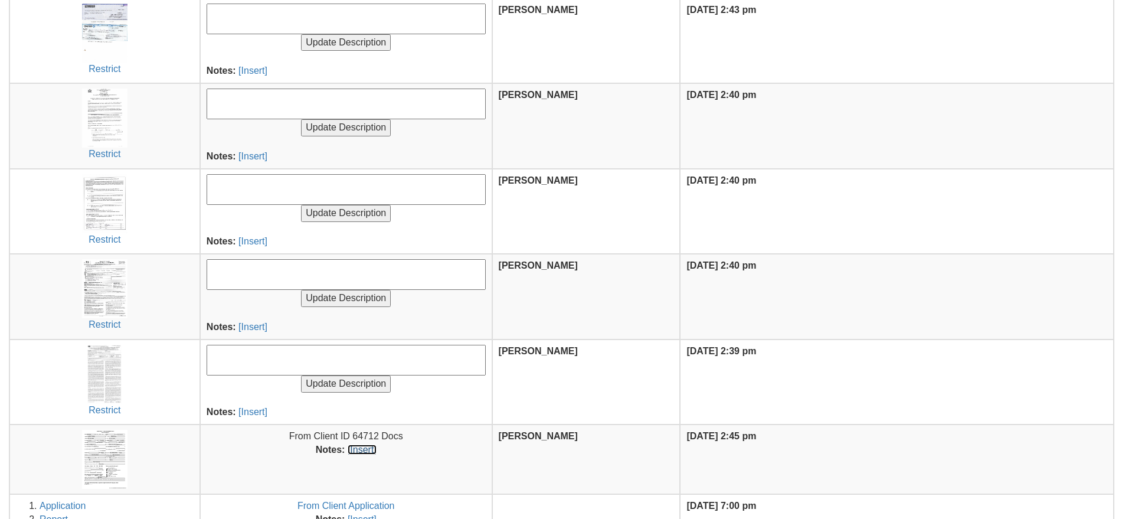
click at [353, 450] on link "[Insert]" at bounding box center [362, 449] width 29 height 10
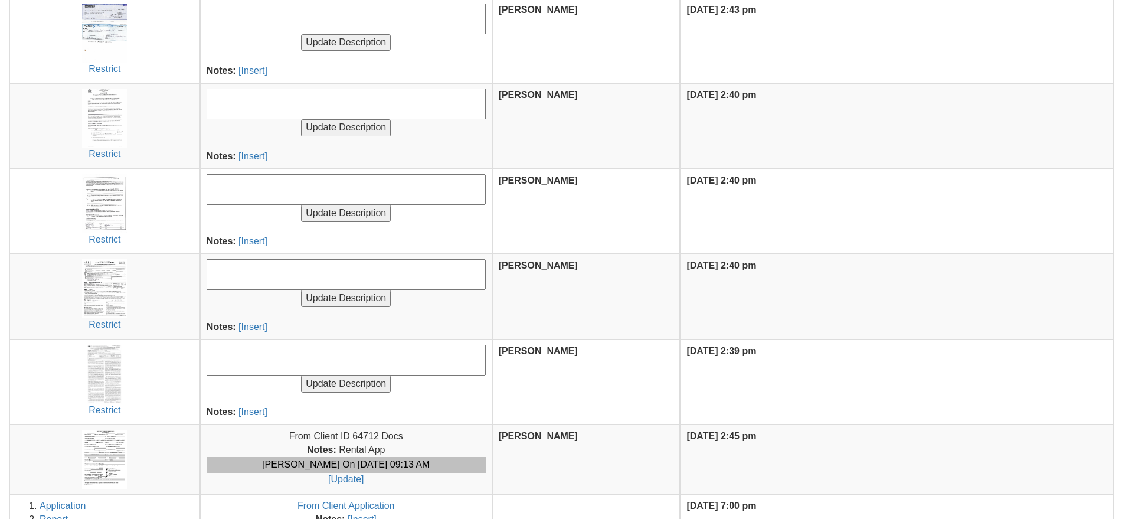
click at [342, 360] on textarea at bounding box center [346, 360] width 279 height 31
type textarea "Signed Lease"
click at [301, 375] on input "Update Description" at bounding box center [346, 383] width 90 height 17
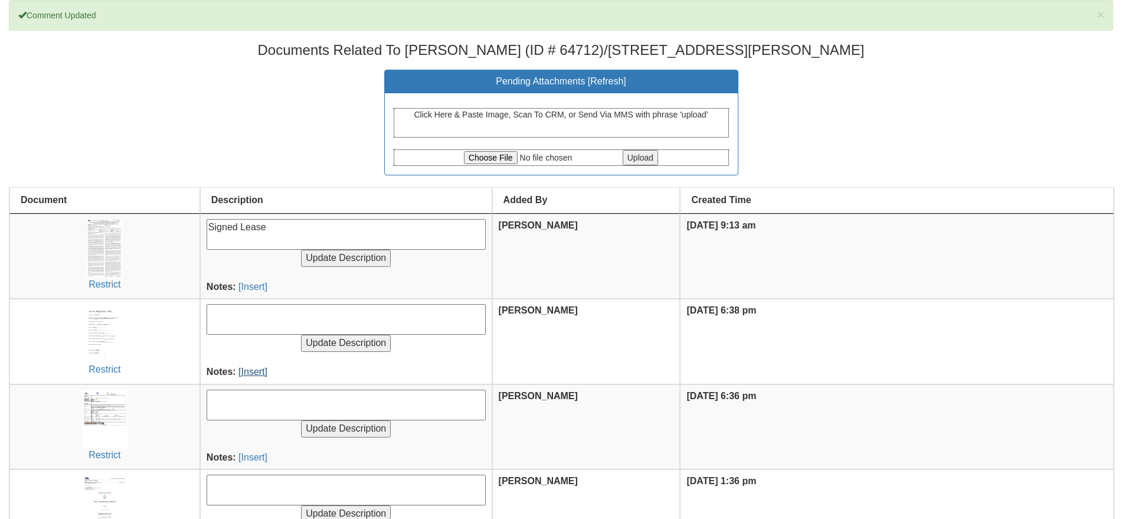
scroll to position [74, 0]
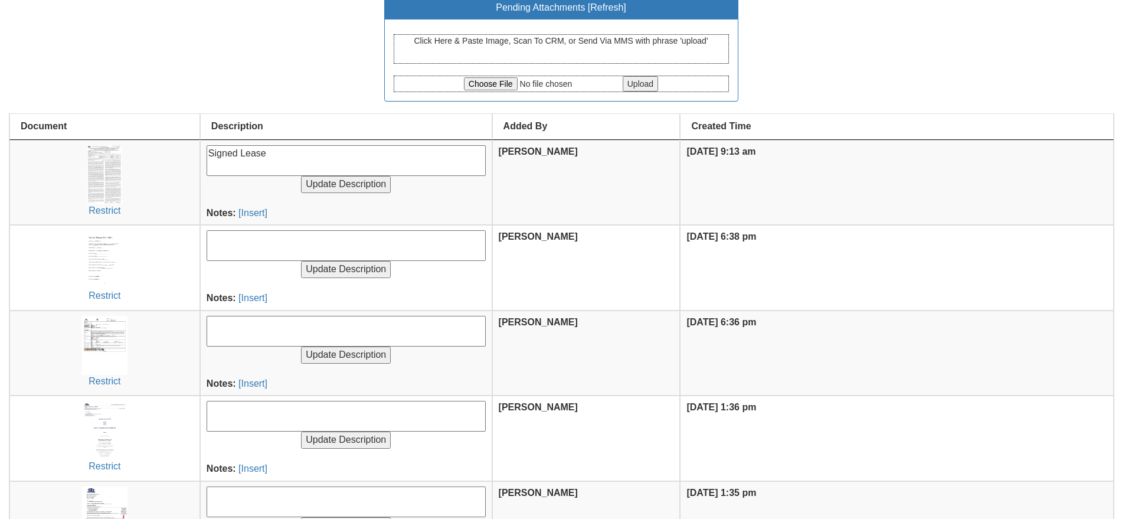
click at [241, 331] on textarea at bounding box center [346, 331] width 279 height 31
type textarea "Prop card"
click at [301, 346] on input "Update Description" at bounding box center [346, 354] width 90 height 17
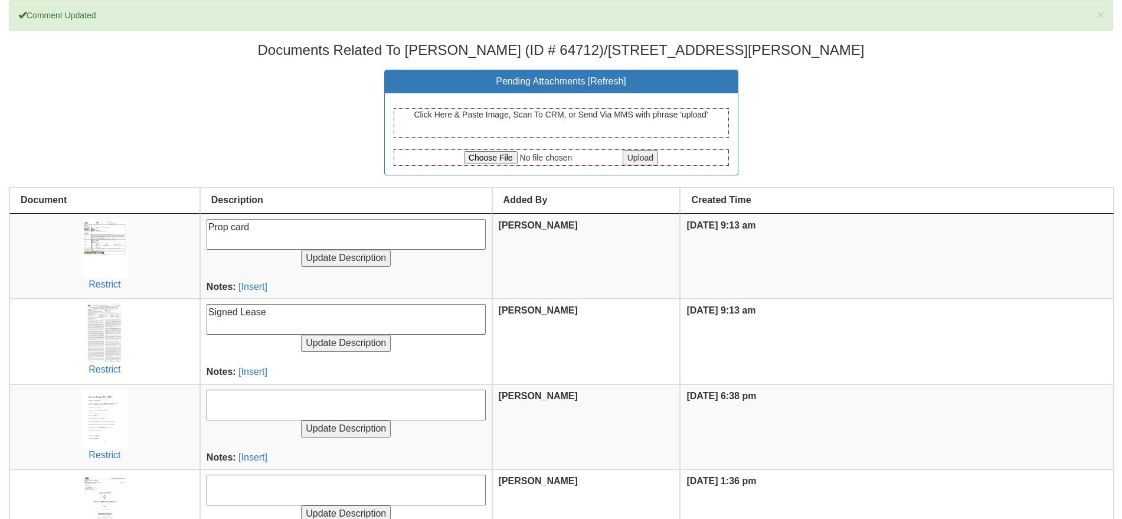
click at [276, 405] on textarea at bounding box center [346, 404] width 279 height 31
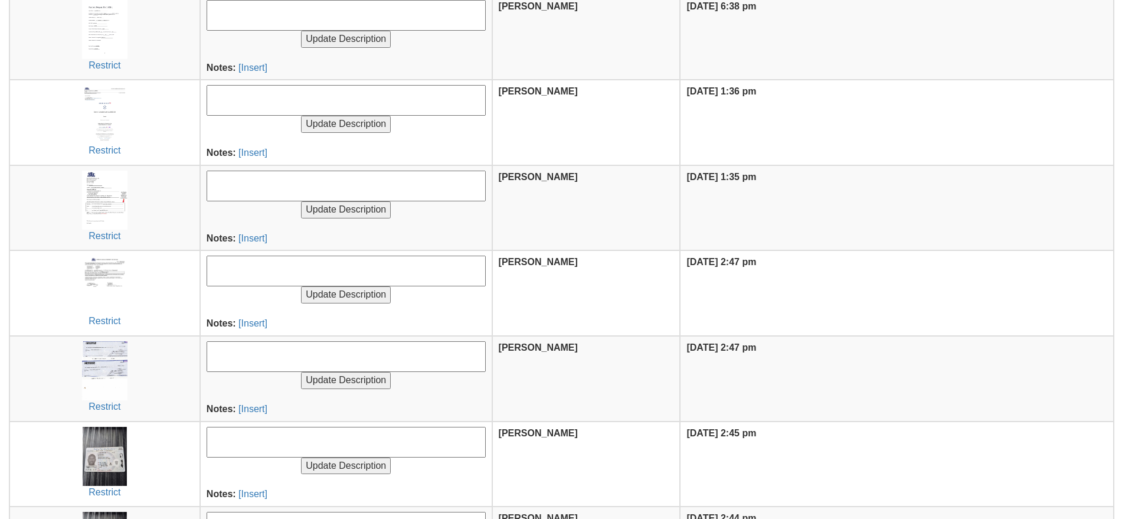
scroll to position [516, 0]
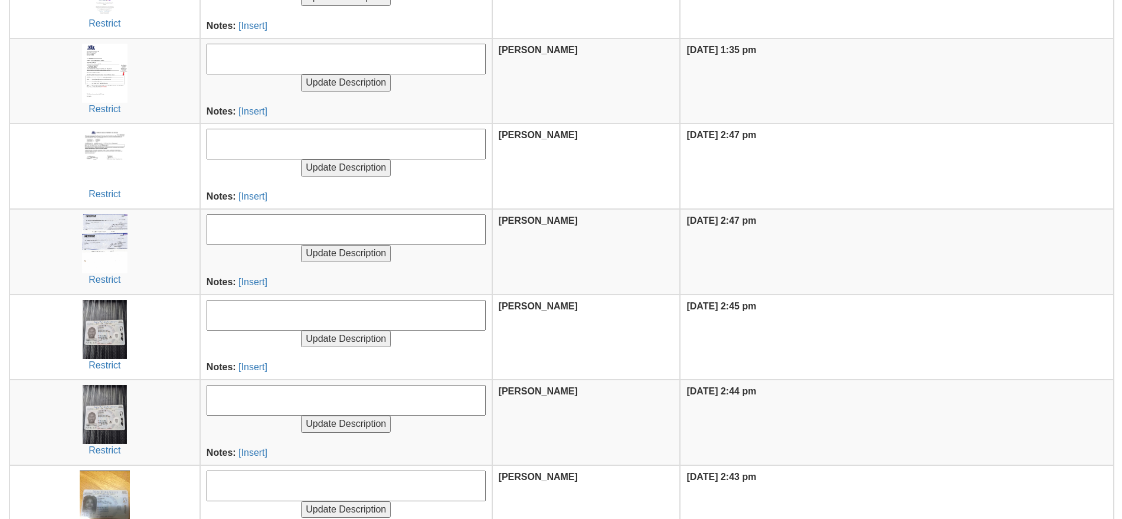
click at [240, 328] on textarea at bounding box center [346, 315] width 279 height 31
type textarea "Client id"
click at [301, 330] on input "Update Description" at bounding box center [346, 338] width 90 height 17
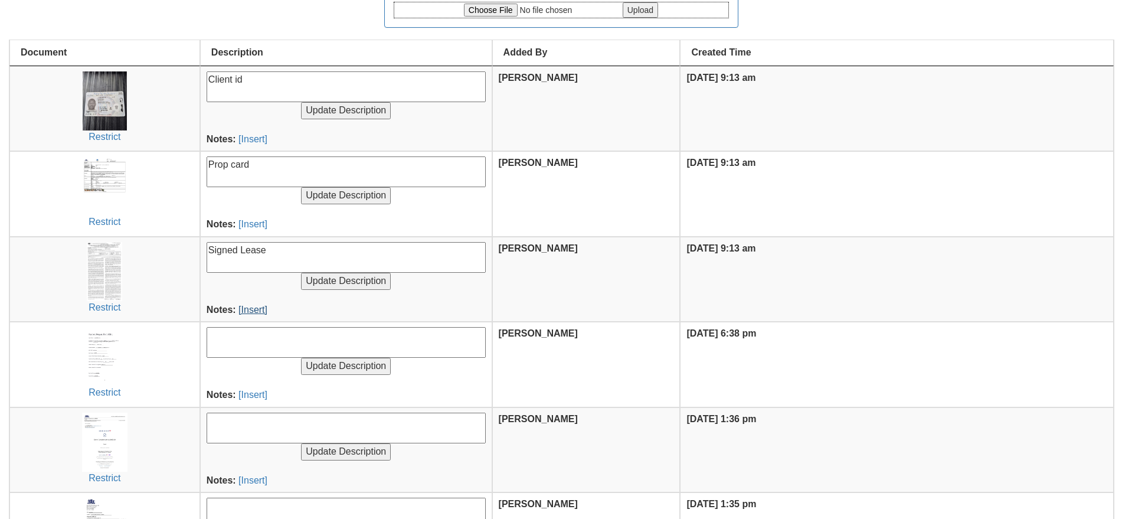
scroll to position [369, 0]
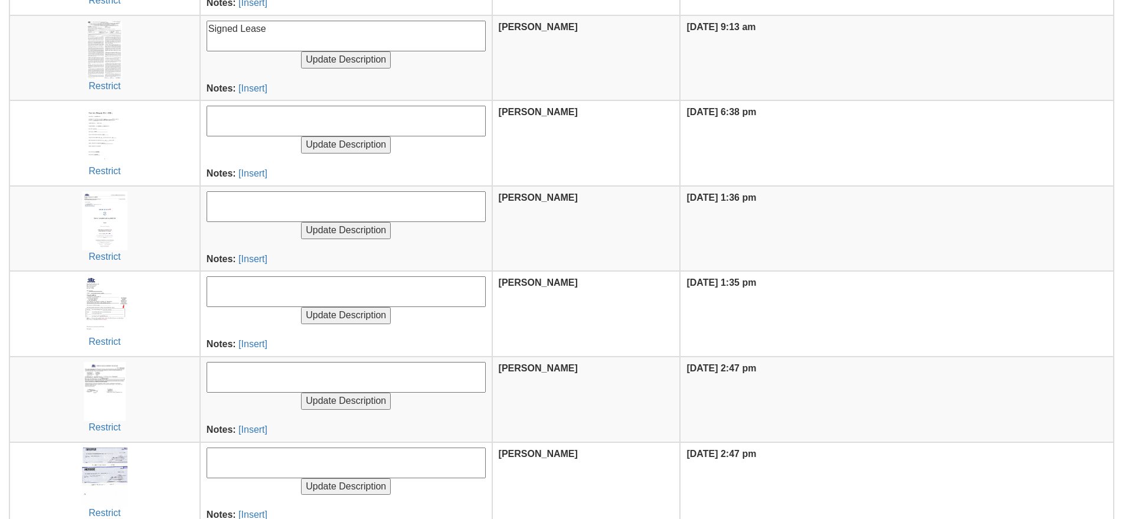
click at [293, 283] on textarea at bounding box center [346, 291] width 279 height 31
type textarea "closing letter"
click at [301, 307] on input "Update Description" at bounding box center [346, 315] width 90 height 17
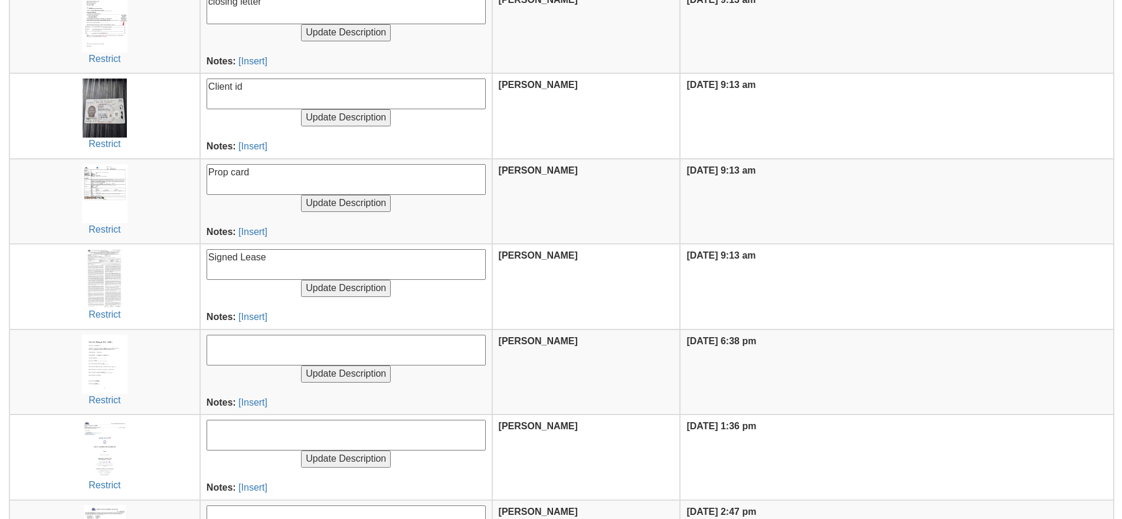
scroll to position [295, 0]
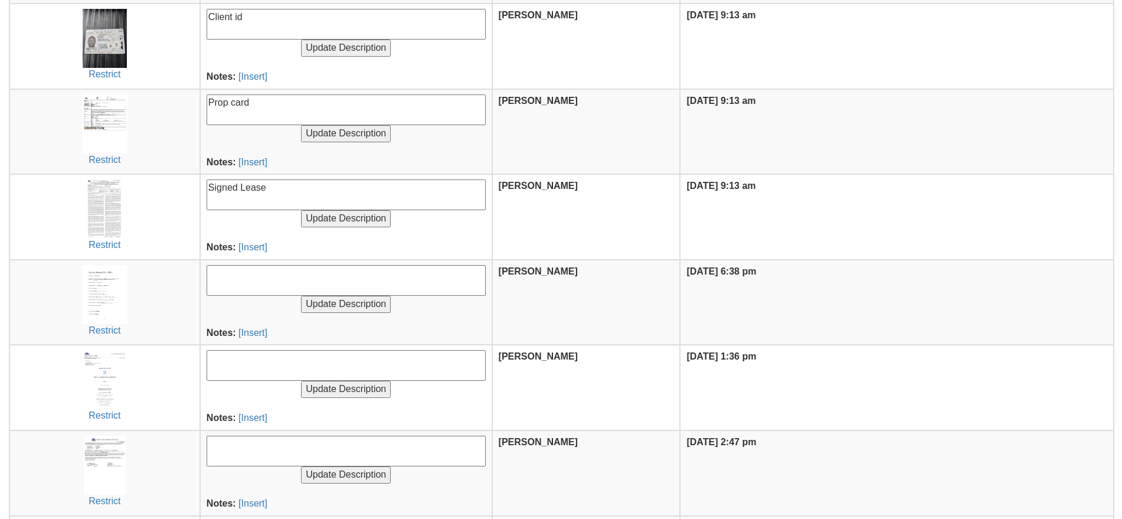
click at [263, 430] on td "Update Description Notes: [Insert]" at bounding box center [346, 473] width 292 height 86
click at [265, 438] on textarea at bounding box center [346, 450] width 279 height 31
type textarea "signed offer to lease"
click at [301, 466] on input "Update Description" at bounding box center [346, 474] width 90 height 17
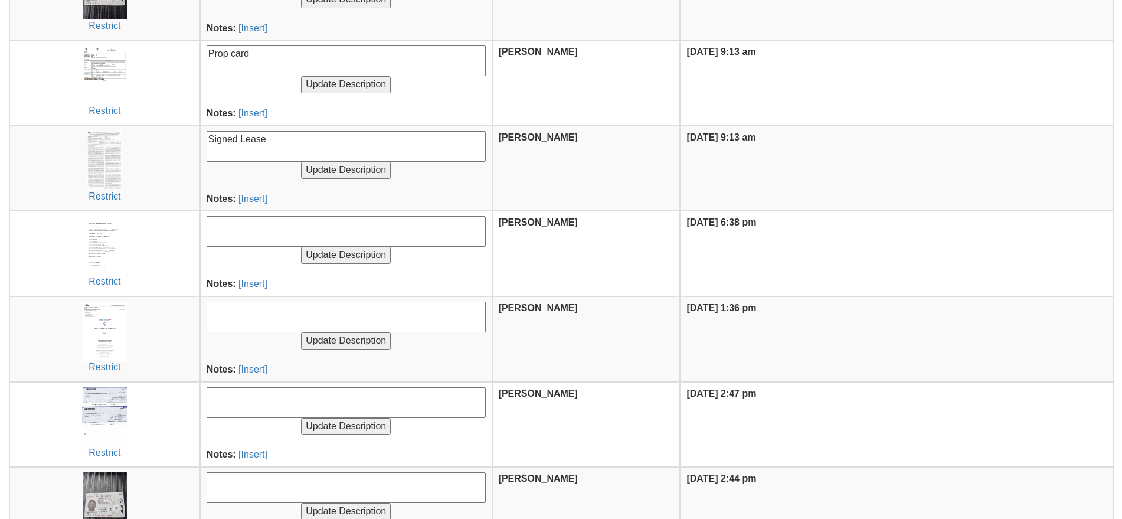
scroll to position [516, 0]
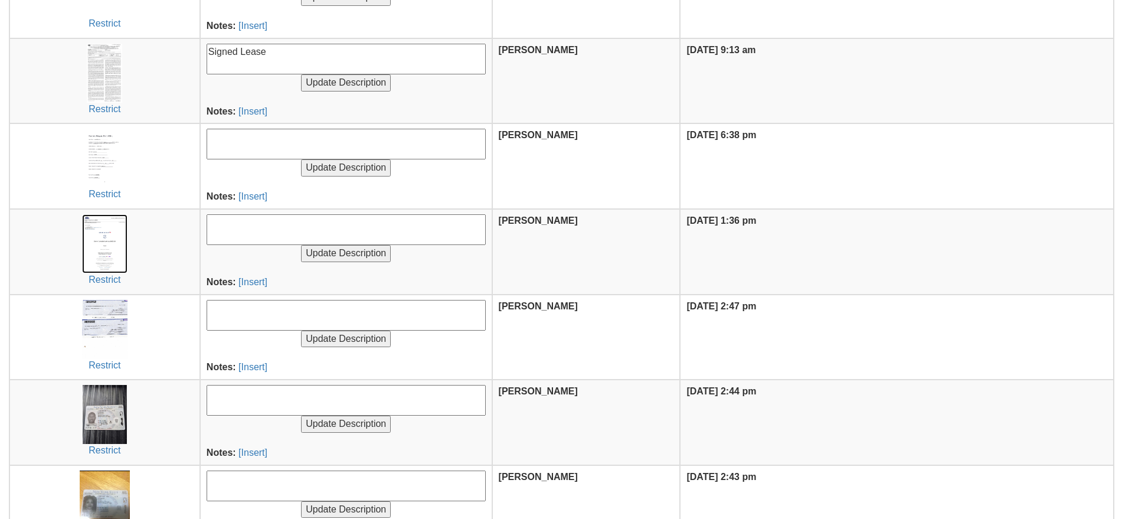
click at [119, 258] on img at bounding box center [104, 243] width 45 height 59
click at [307, 313] on textarea at bounding box center [346, 315] width 279 height 31
click at [281, 235] on textarea at bounding box center [346, 229] width 279 height 31
type textarea "$600 [MEDICAL_DATA]"
click at [301, 245] on input "Update Description" at bounding box center [346, 253] width 90 height 17
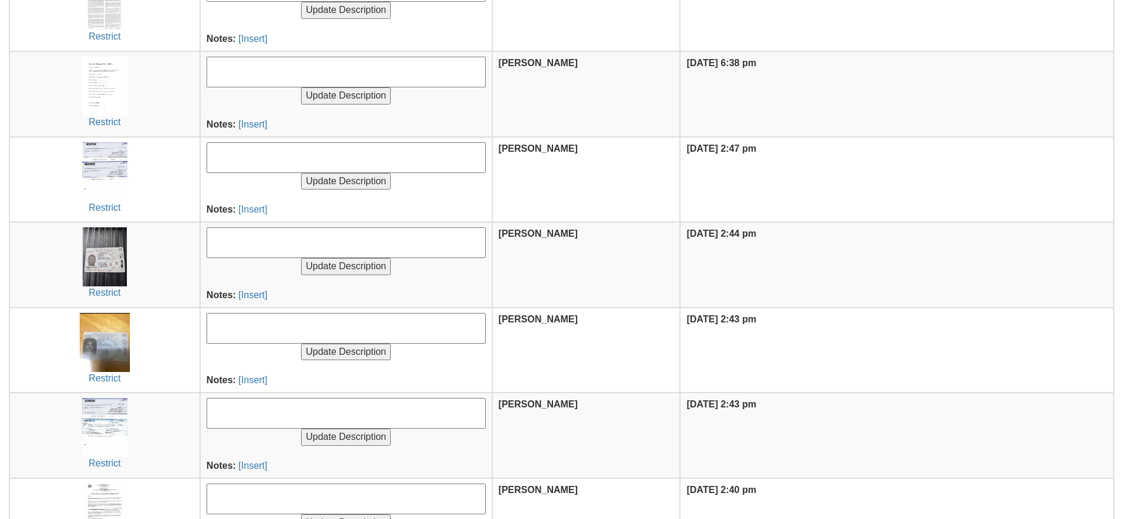
scroll to position [811, 0]
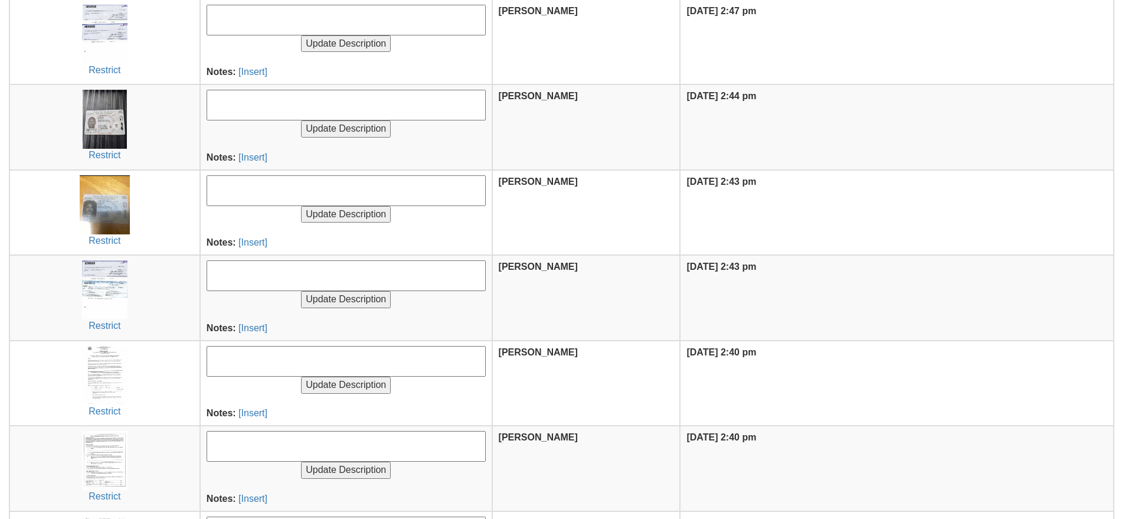
click at [234, 270] on textarea at bounding box center [346, 275] width 279 height 31
type textarea "check for balance of broker fee"
click at [301, 291] on input "Update Description" at bounding box center [346, 299] width 90 height 17
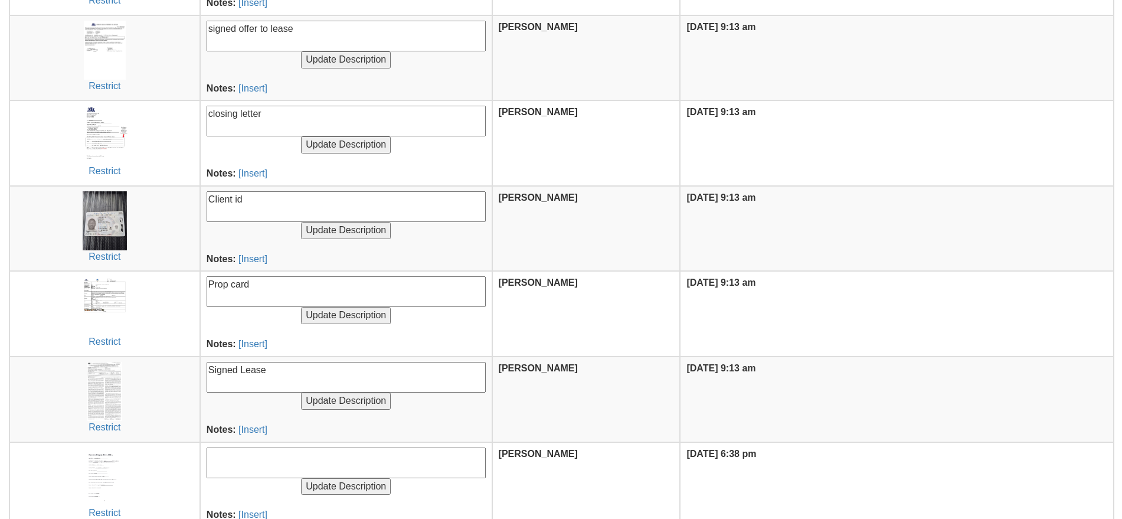
scroll to position [664, 0]
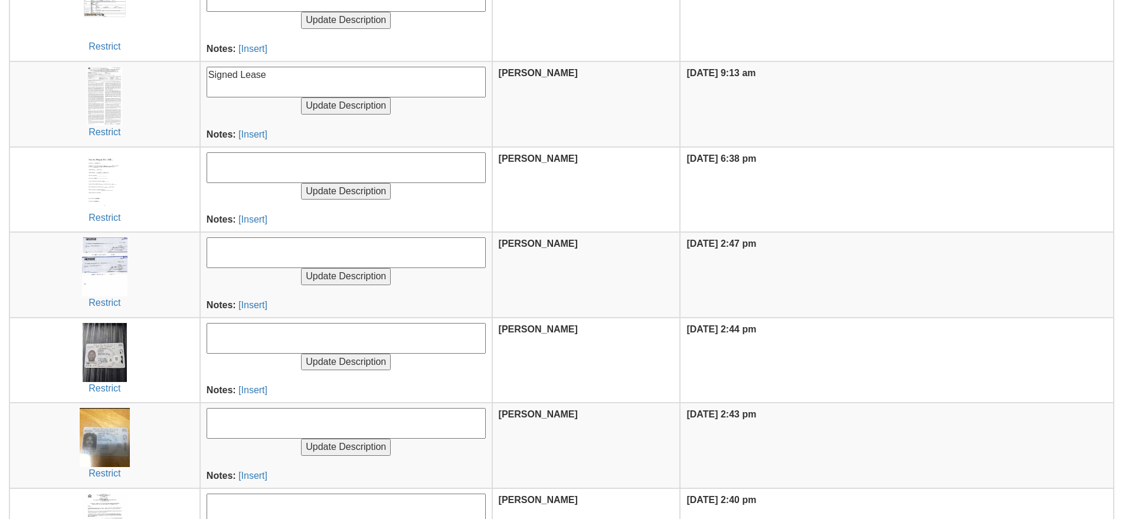
click at [261, 341] on textarea at bounding box center [346, 338] width 279 height 31
type textarea "client id"
click at [301, 438] on input "Update Description" at bounding box center [346, 446] width 90 height 17
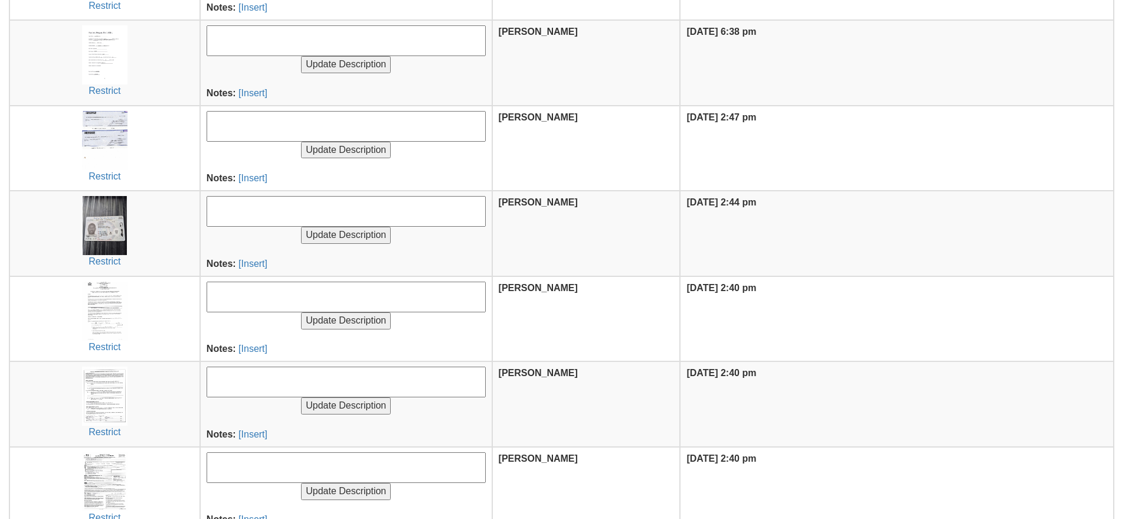
scroll to position [885, 0]
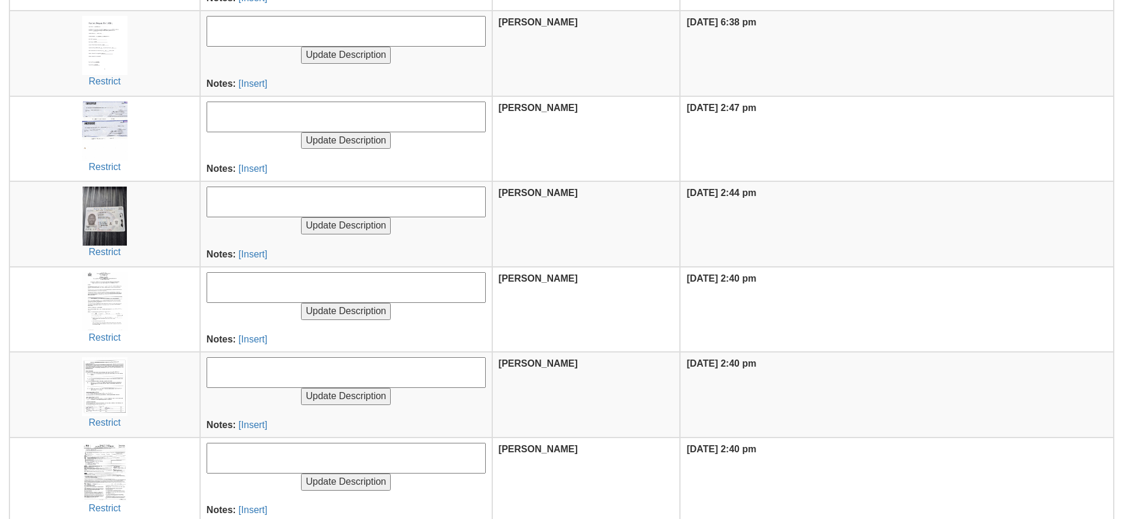
click at [256, 289] on textarea at bounding box center [346, 287] width 279 height 31
type textarea "signed disclosures from gramatan"
click at [301, 303] on input "Update Description" at bounding box center [346, 311] width 90 height 17
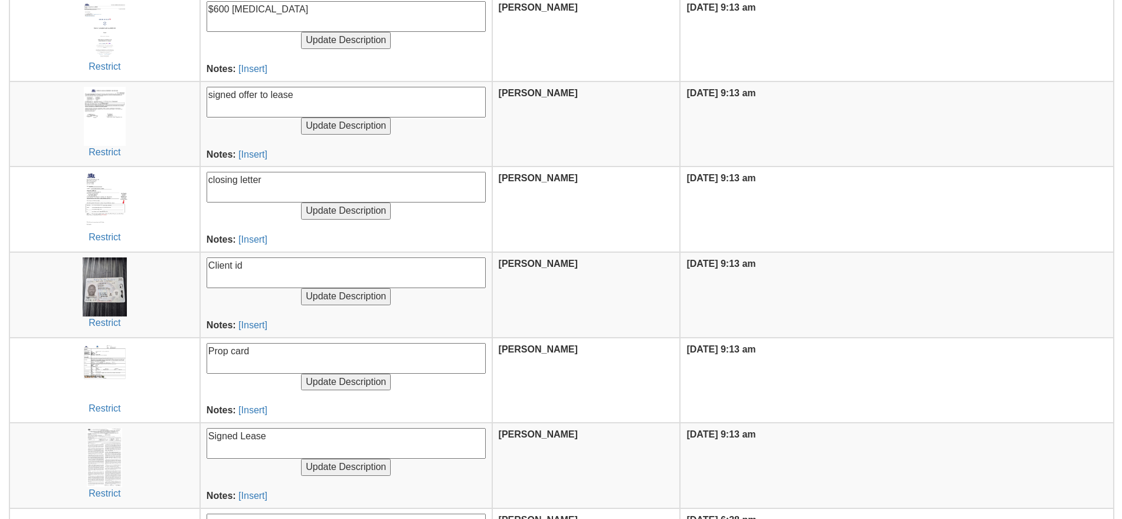
scroll to position [664, 0]
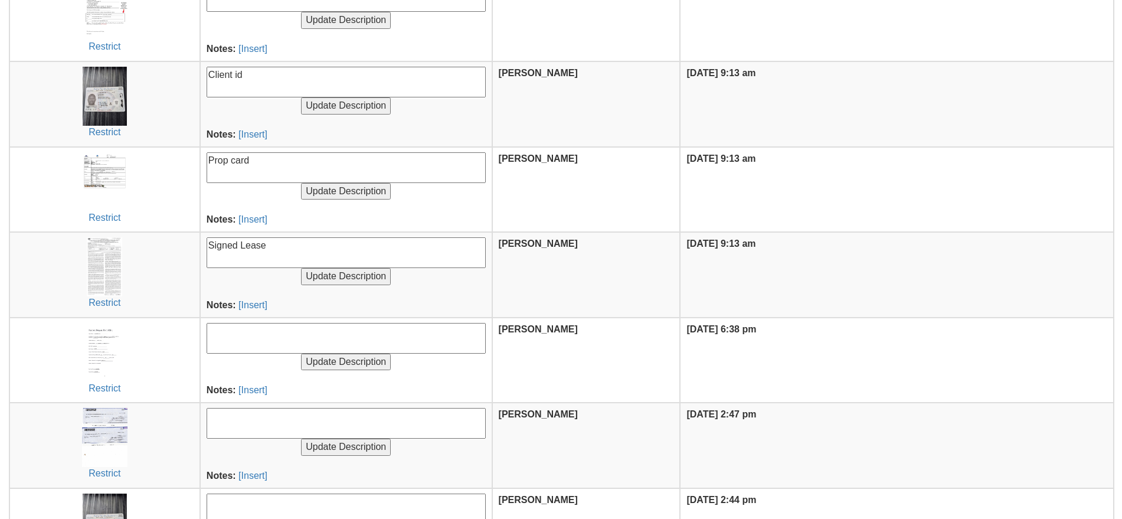
click at [258, 336] on textarea at bounding box center [346, 338] width 279 height 31
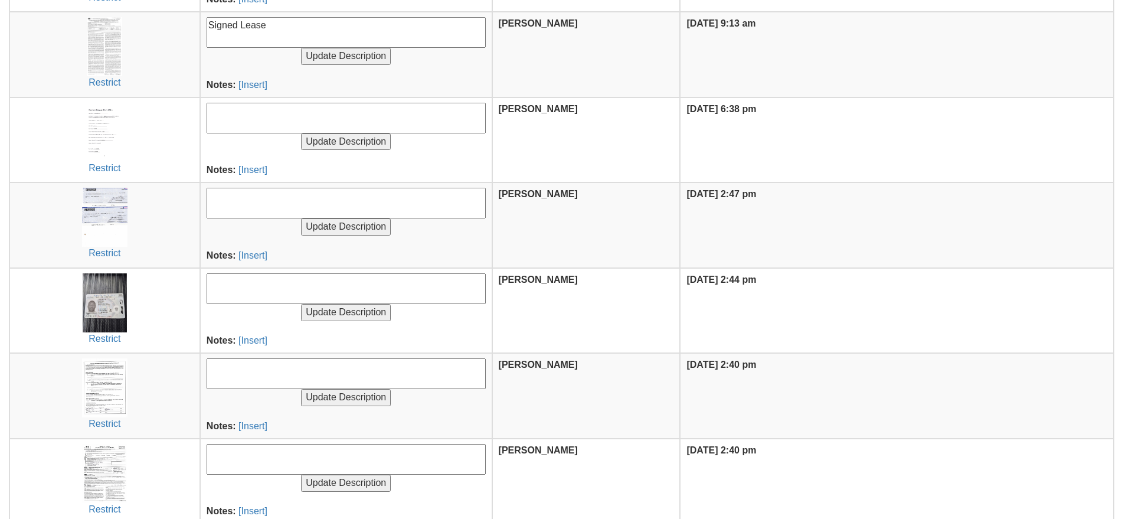
scroll to position [885, 0]
click at [261, 369] on textarea at bounding box center [346, 372] width 279 height 31
type textarea "signed lead and flood"
click at [301, 388] on input "Update Description" at bounding box center [346, 396] width 90 height 17
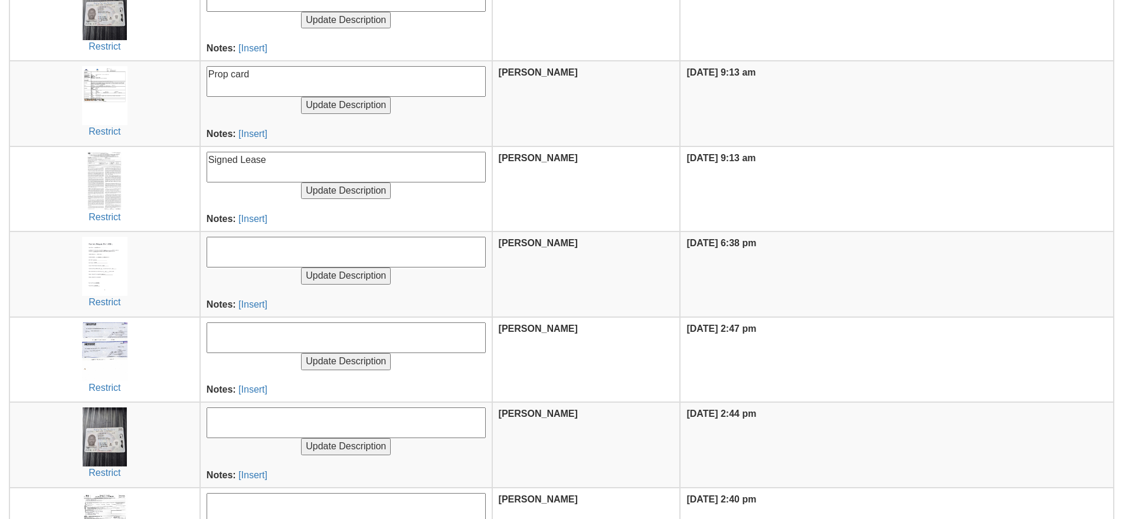
scroll to position [885, 0]
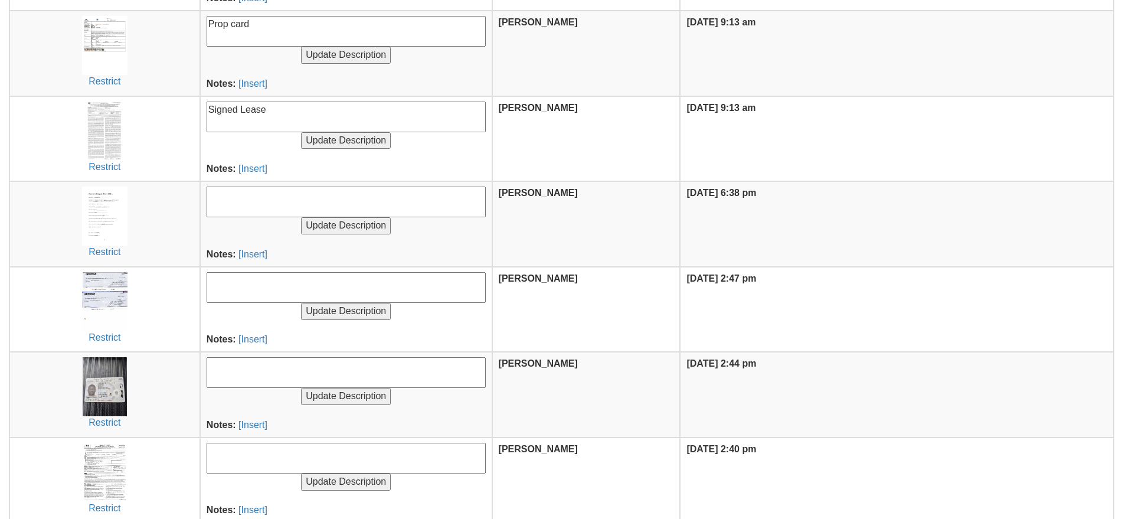
click at [247, 466] on textarea at bounding box center [346, 458] width 279 height 31
type textarea "signed w9"
click at [301, 473] on input "Update Description" at bounding box center [346, 481] width 90 height 17
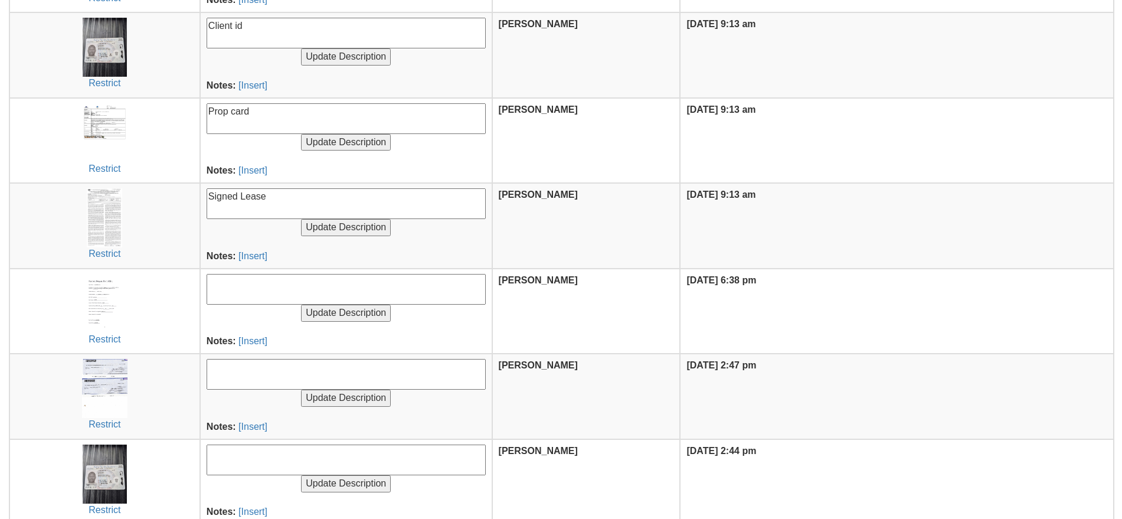
scroll to position [885, 0]
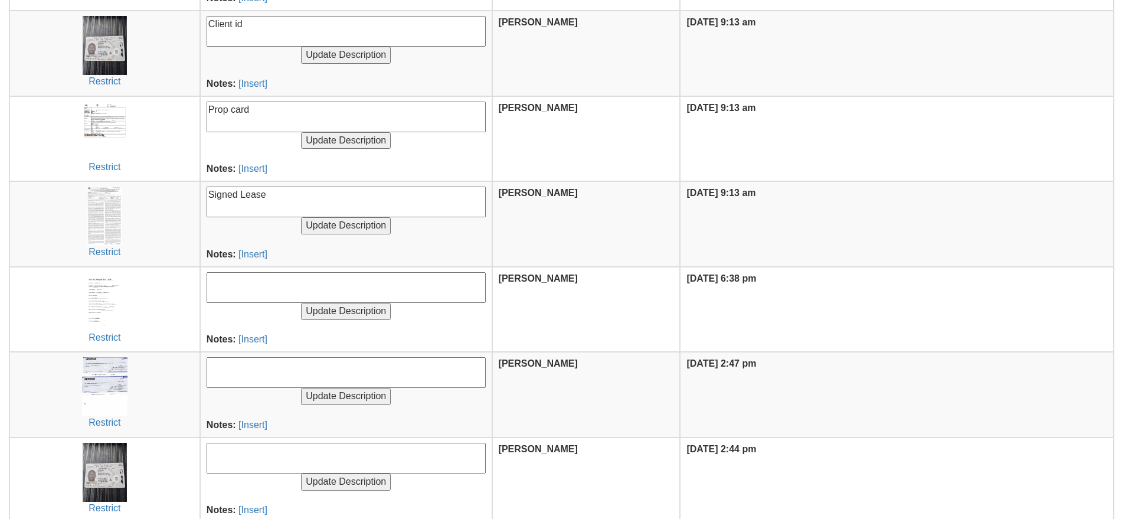
click at [245, 378] on textarea at bounding box center [346, 372] width 279 height 31
type textarea "checks to [PERSON_NAME] [PERSON_NAME] for rent and security"
click at [301, 388] on input "Update Description" at bounding box center [346, 396] width 90 height 17
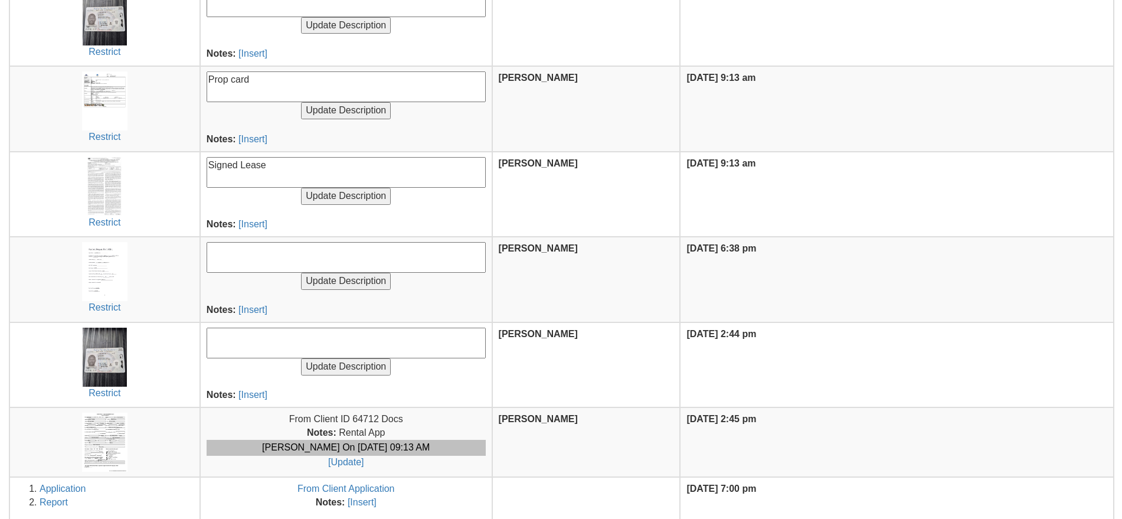
scroll to position [1021, 0]
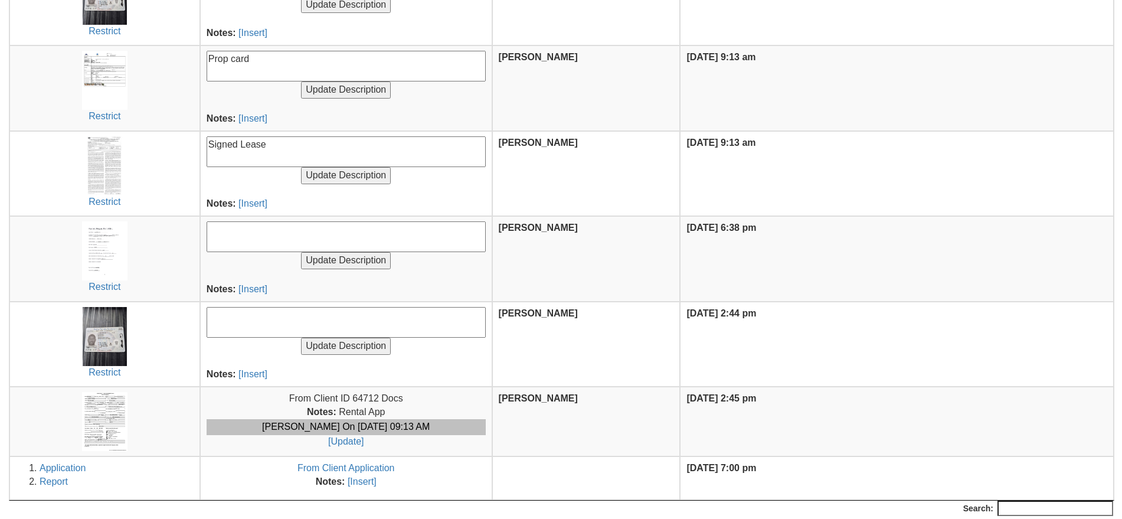
click at [230, 238] on textarea at bounding box center [346, 236] width 279 height 31
type textarea "payment request"
click at [301, 252] on input "Update Description" at bounding box center [346, 260] width 90 height 17
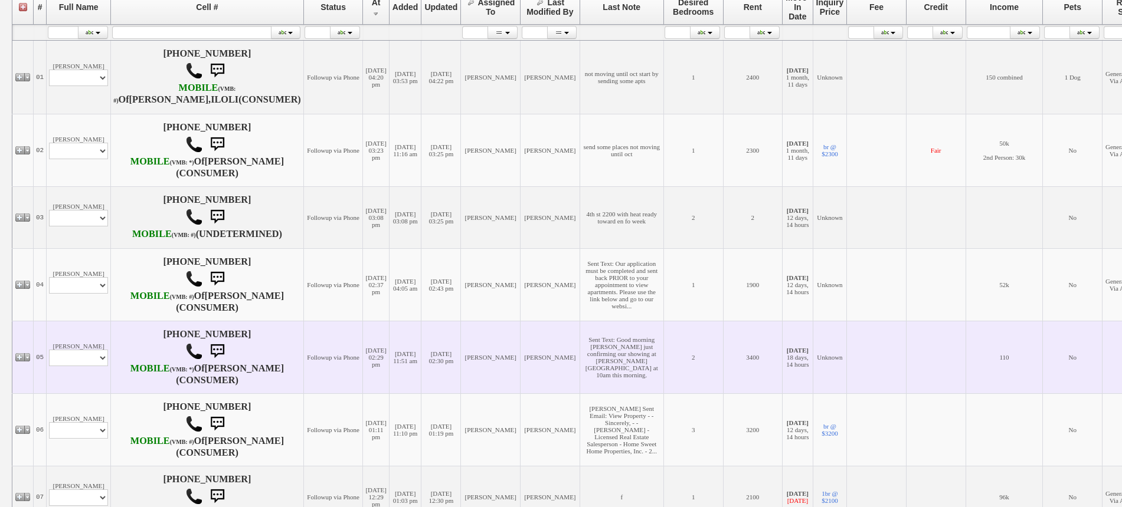
scroll to position [369, 0]
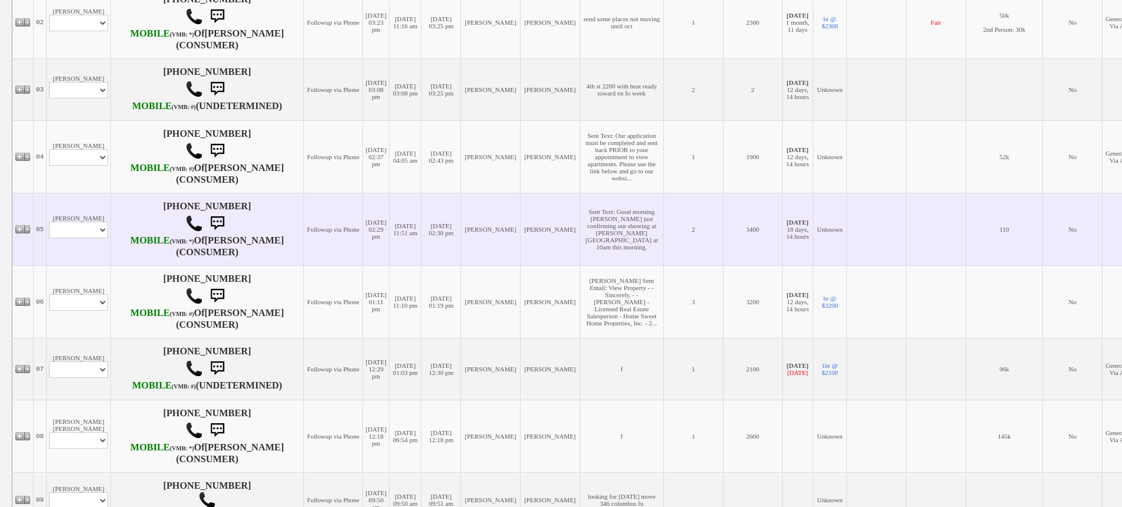
click at [88, 235] on td "Dan Eraifej Profile Edit Print Email Externally (Will Not Be Tracked In CRM) Cl…" at bounding box center [79, 229] width 64 height 73
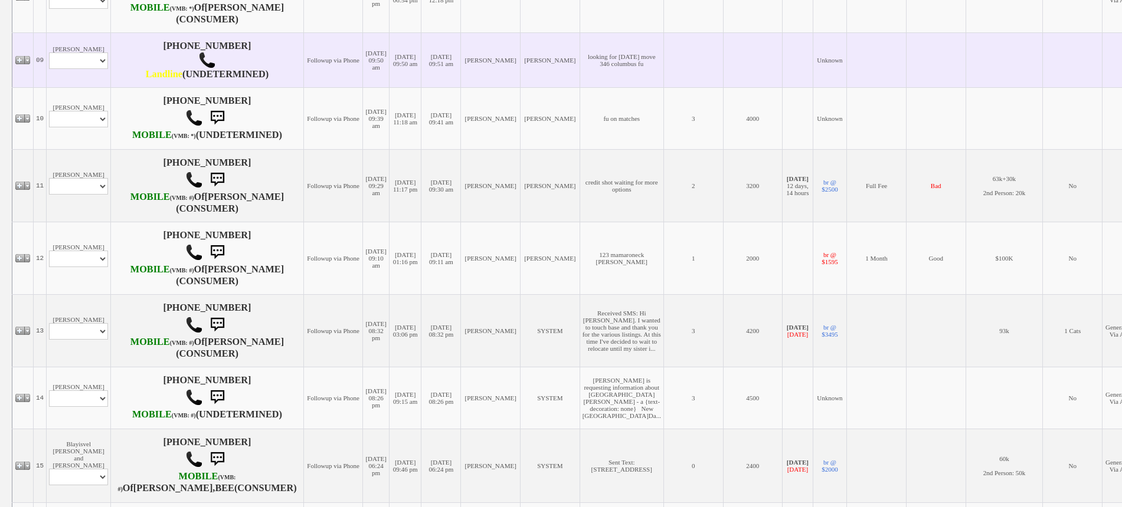
scroll to position [811, 0]
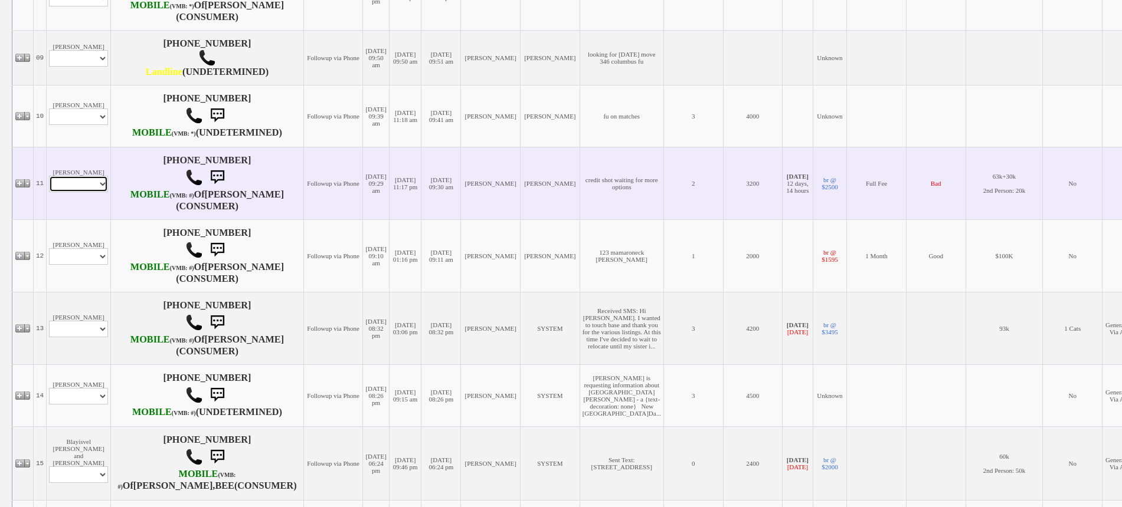
click at [97, 192] on select "Profile Edit Print Email Externally (Will Not Be Tracked In CRM) Closed Deals" at bounding box center [78, 184] width 59 height 17
click at [87, 220] on td "Sara Salas Profile Edit Print Email Externally (Will Not Be Tracked In CRM) Clo…" at bounding box center [79, 183] width 64 height 73
click at [93, 220] on td "Sara Salas Profile Edit Print Email Externally (Will Not Be Tracked In CRM) Clo…" at bounding box center [79, 183] width 64 height 73
click at [91, 192] on select "Profile Edit Print Email Externally (Will Not Be Tracked In CRM) Closed Deals" at bounding box center [78, 184] width 59 height 17
select select "ChangeURL,/crm/custom/edit_client_form.php?redirect=%2Fcrm%2Fclients.php&id=101…"
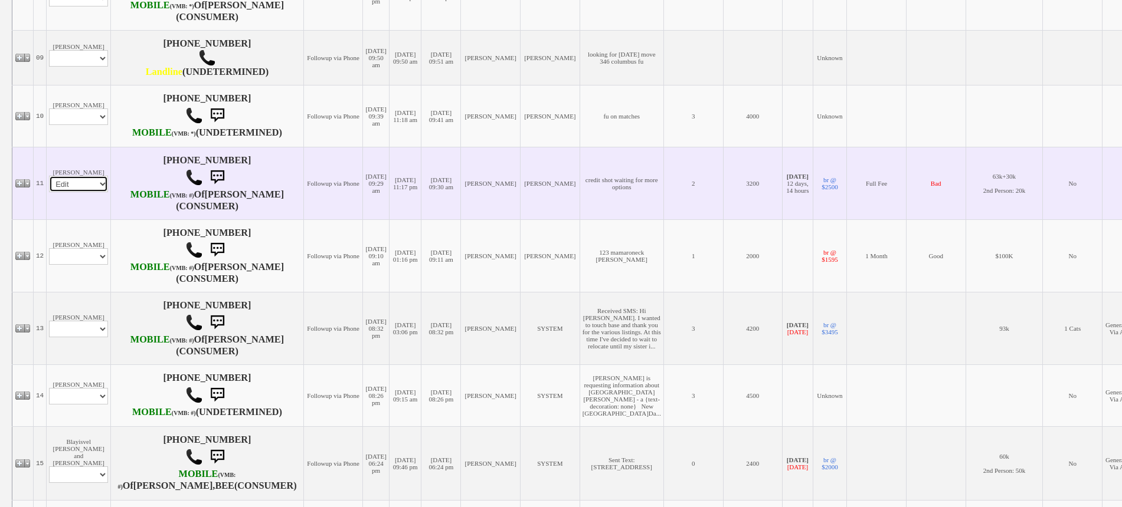
click at [49, 192] on select "Profile Edit Print Email Externally (Will Not Be Tracked In CRM) Closed Deals" at bounding box center [78, 184] width 59 height 17
select select
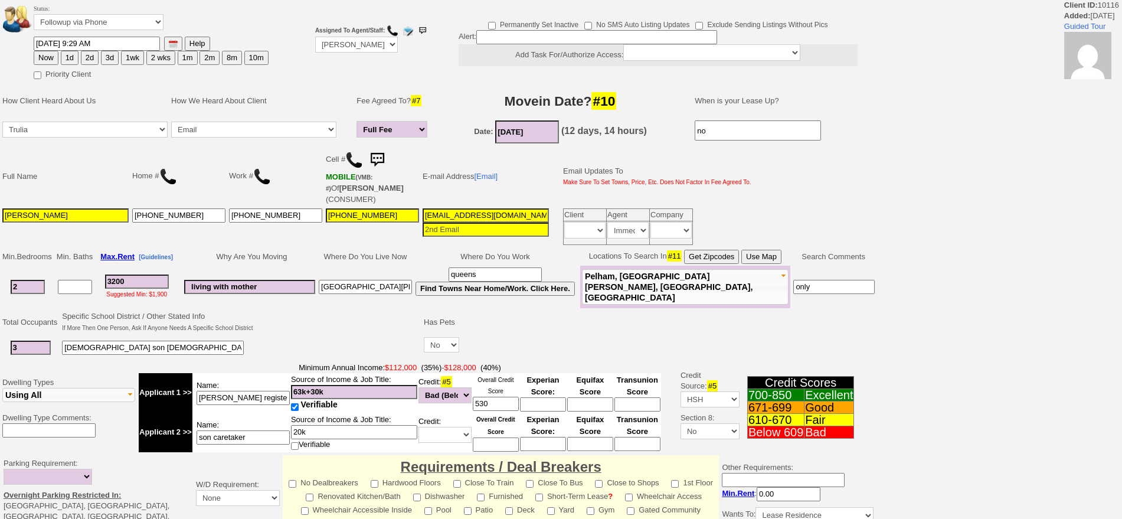
click at [129, 58] on button "1wk" at bounding box center [132, 58] width 23 height 14
type input "08/26/2025 09:15 AM"
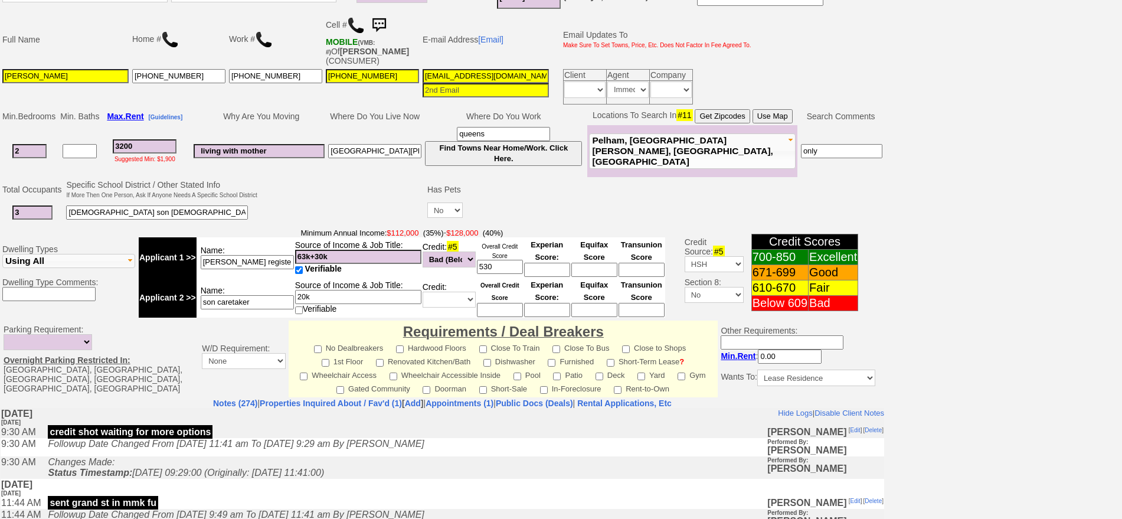
scroll to position [356, 0]
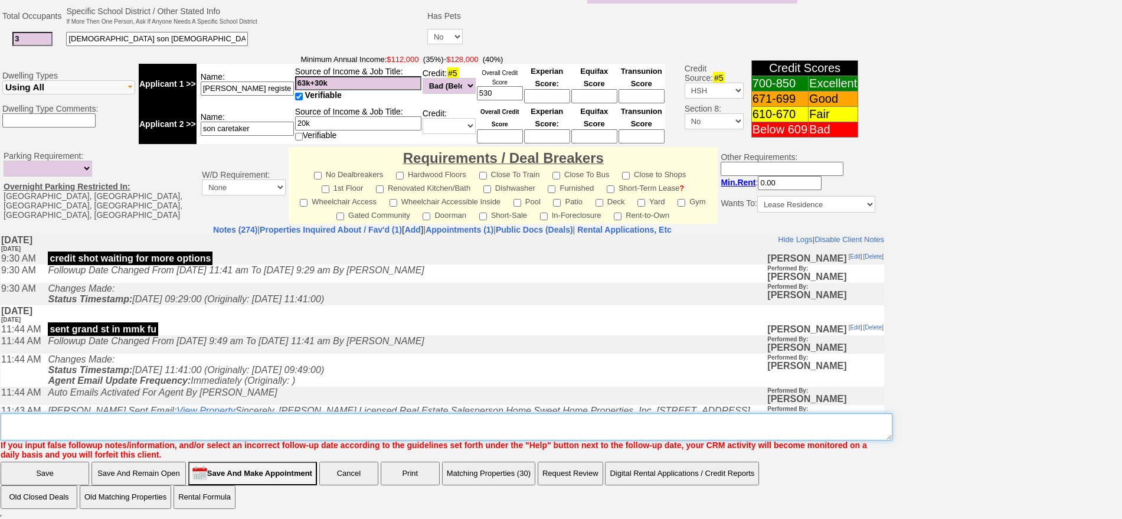
click at [585, 427] on textarea "Insert New Note Here" at bounding box center [447, 426] width 892 height 27
type textarea "still waiting on more inventory for bad credit"
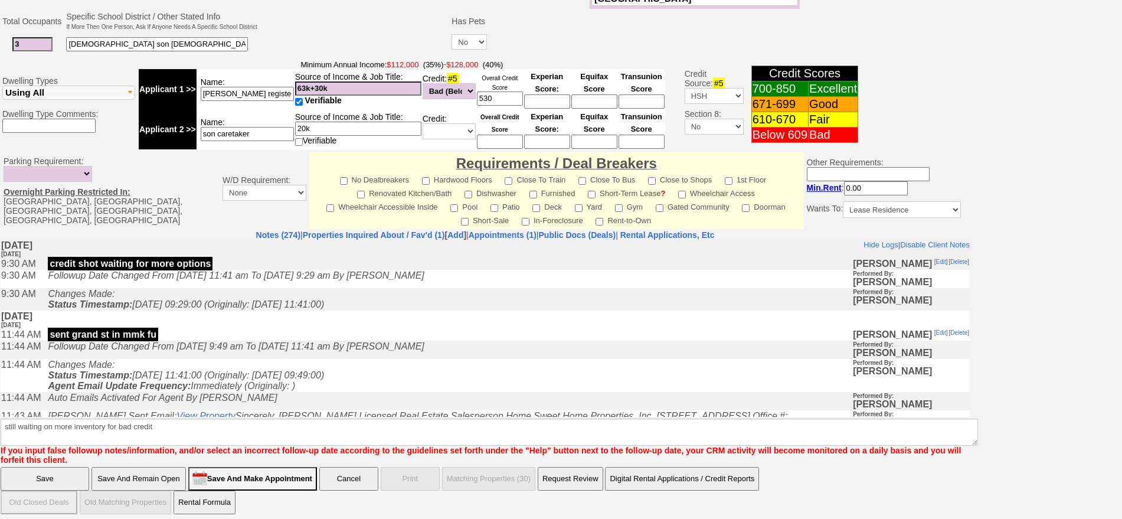
click input "Save" at bounding box center [45, 479] width 89 height 24
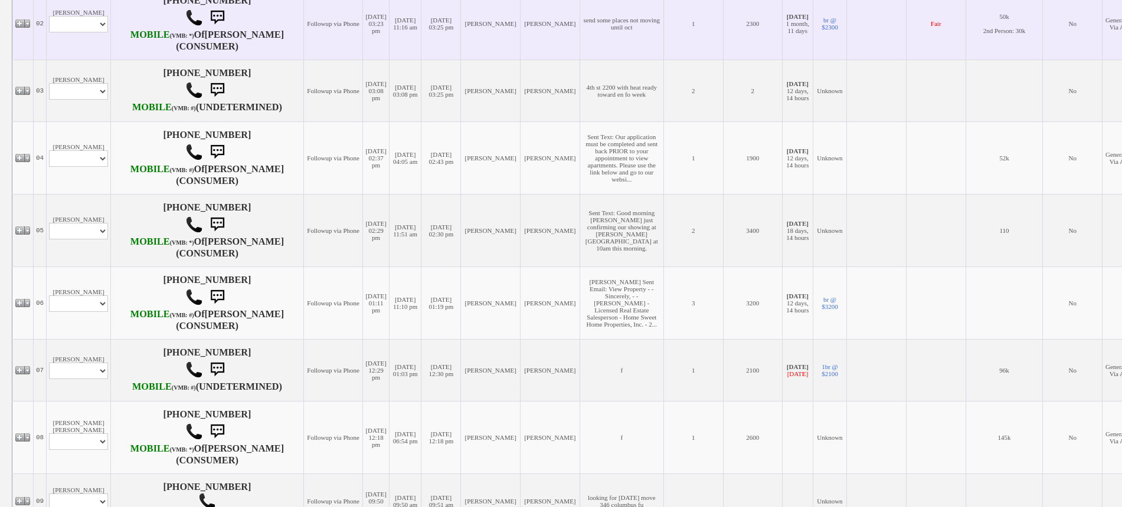
scroll to position [369, 0]
